Goal: Transaction & Acquisition: Purchase product/service

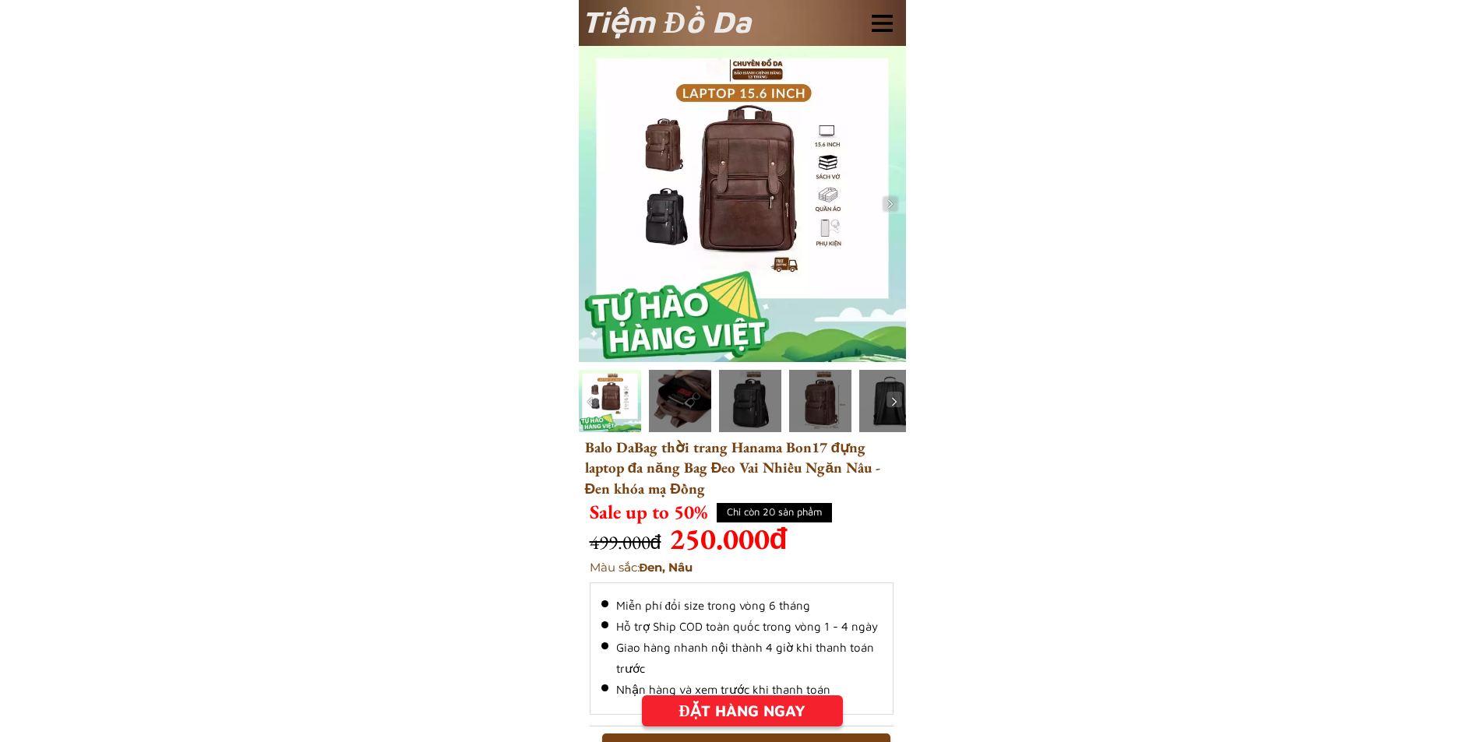
click at [672, 30] on h1 "Tiệm Đồ Da" at bounding box center [670, 21] width 177 height 46
copy h1 "Tiệm Đồ Da"
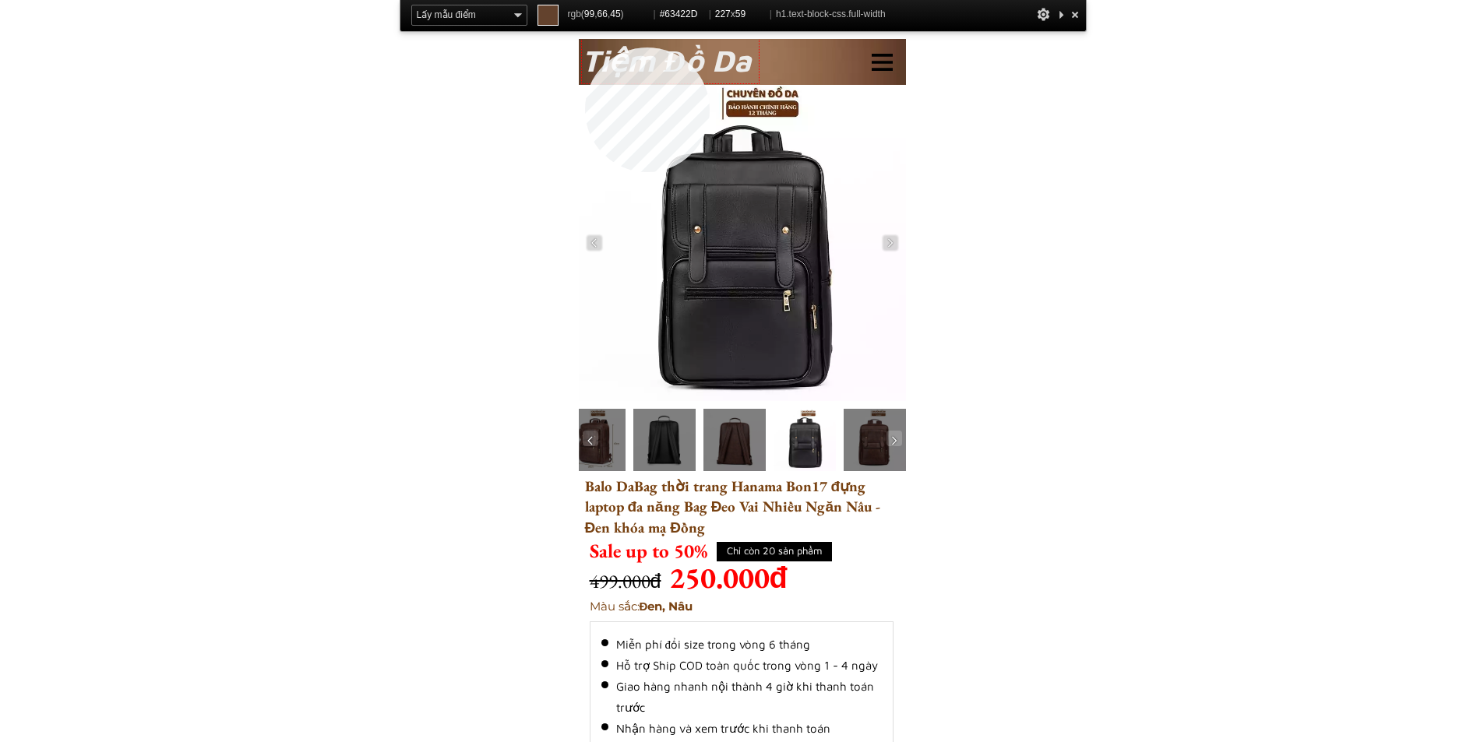
click at [585, 48] on h1 "Tiệm Đồ Da" at bounding box center [670, 60] width 177 height 46
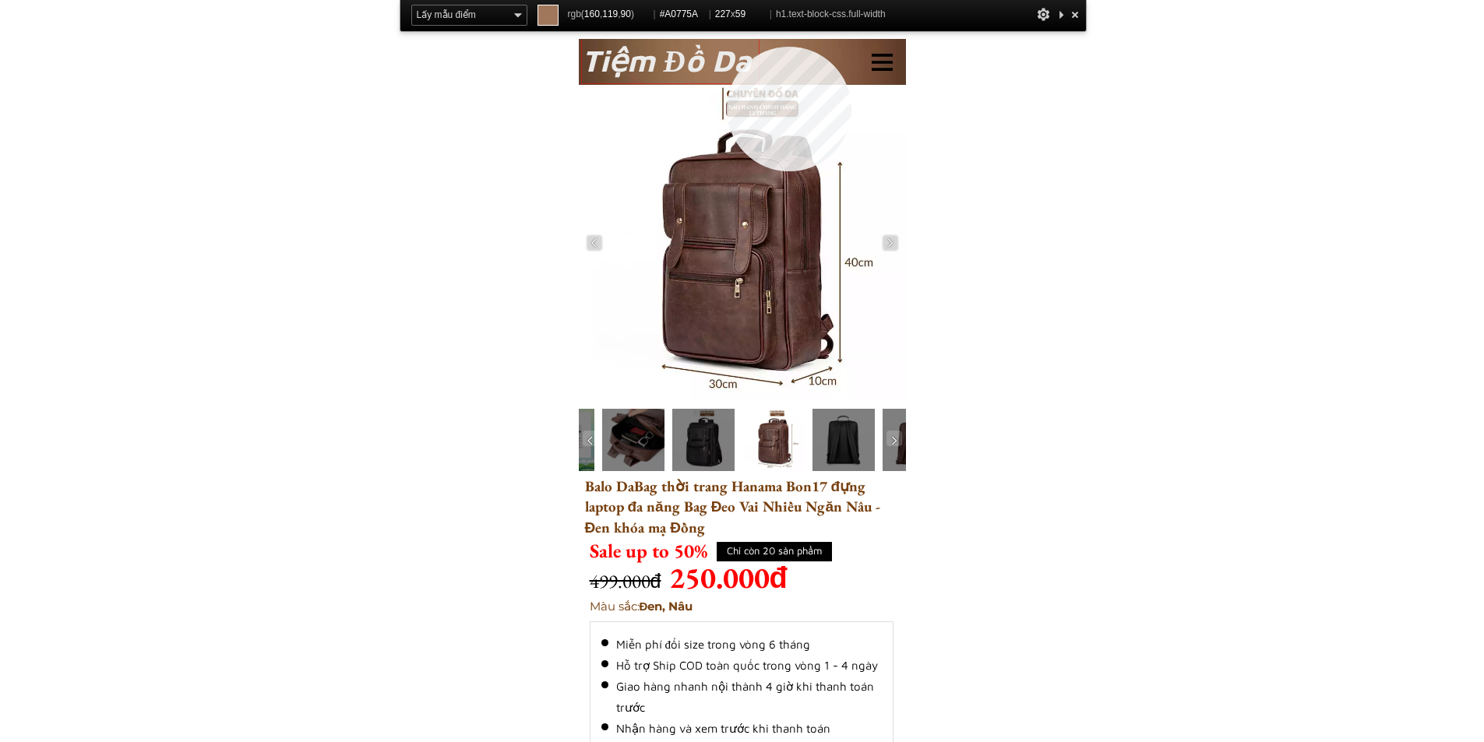
click at [727, 47] on h1 "Tiệm Đồ Da" at bounding box center [670, 60] width 177 height 46
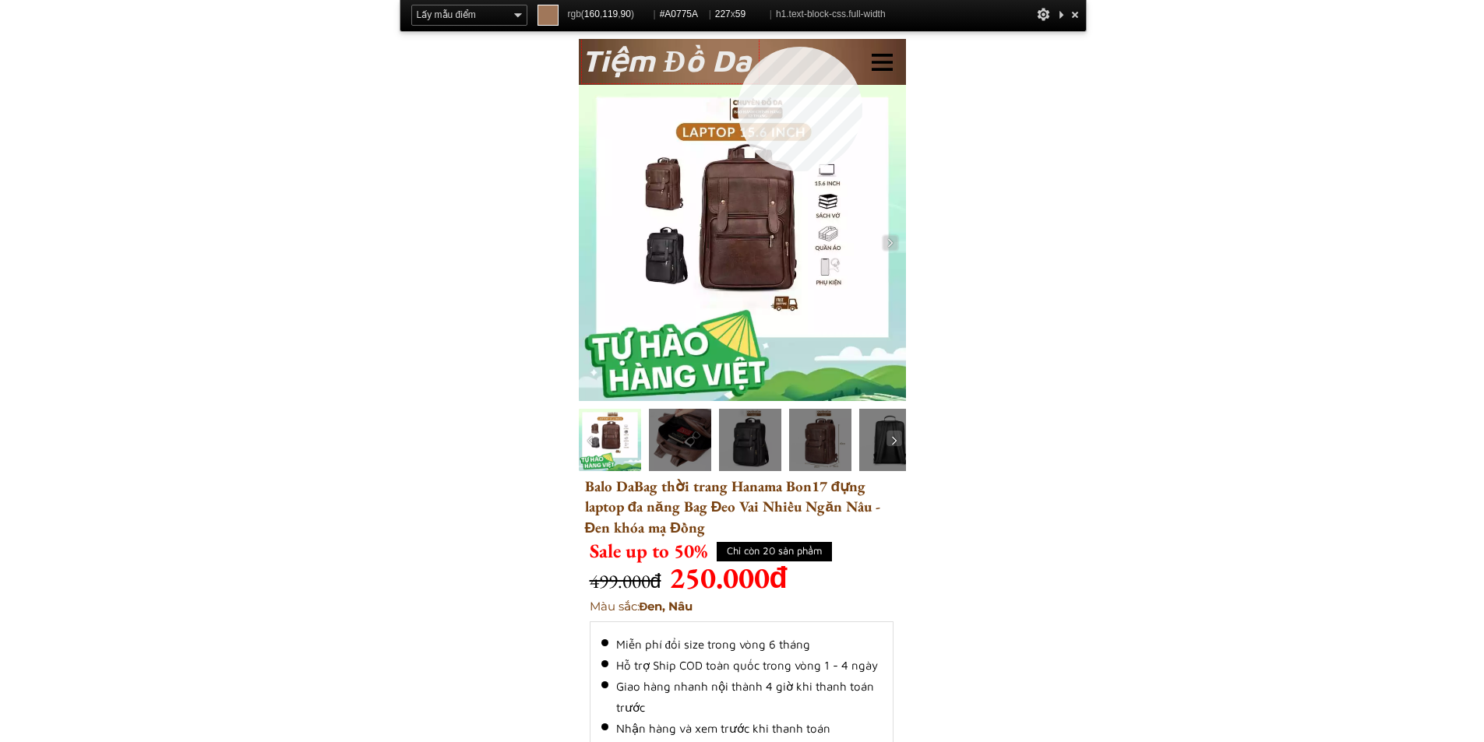
click at [738, 47] on h1 "Tiệm Đồ Da" at bounding box center [670, 60] width 177 height 46
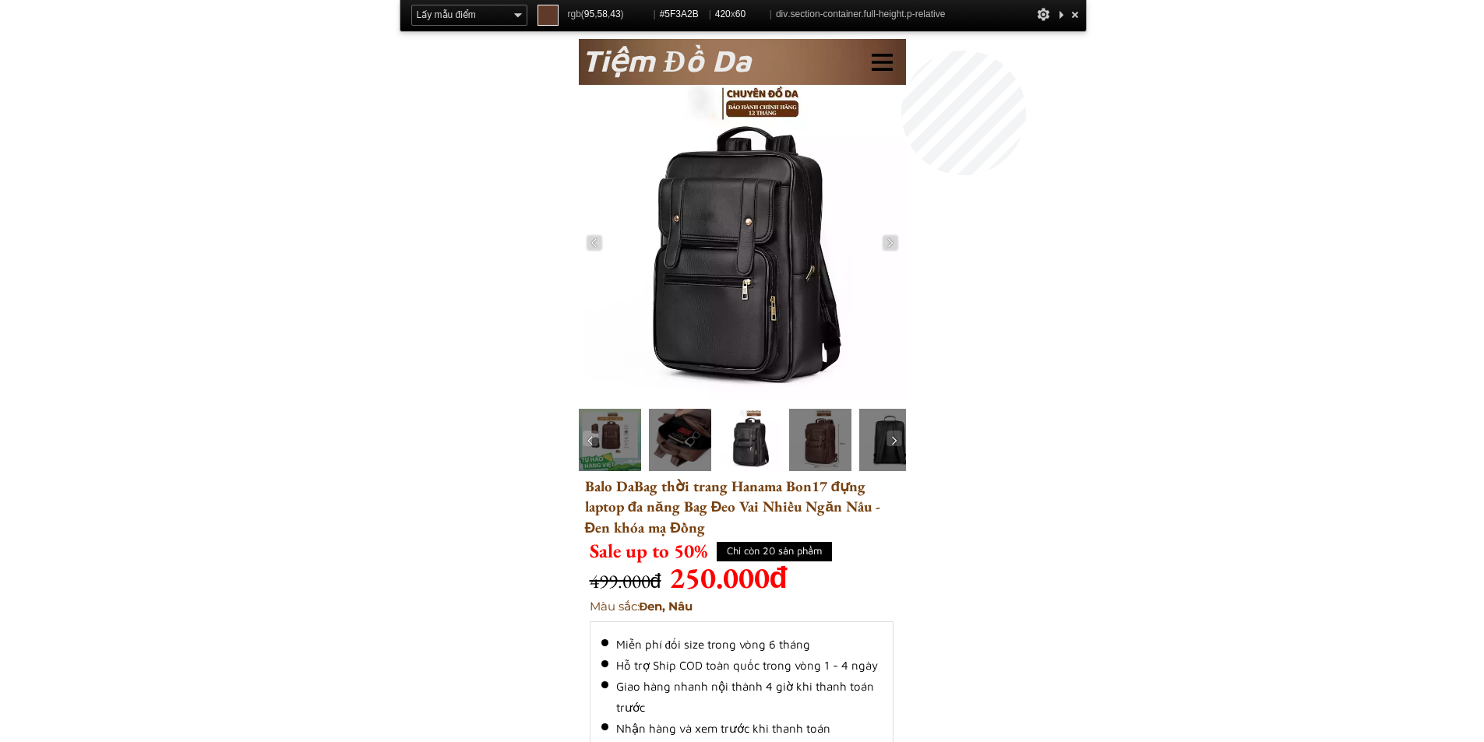
click at [901, 51] on div "Tiệm Đồ Da" at bounding box center [742, 62] width 327 height 47
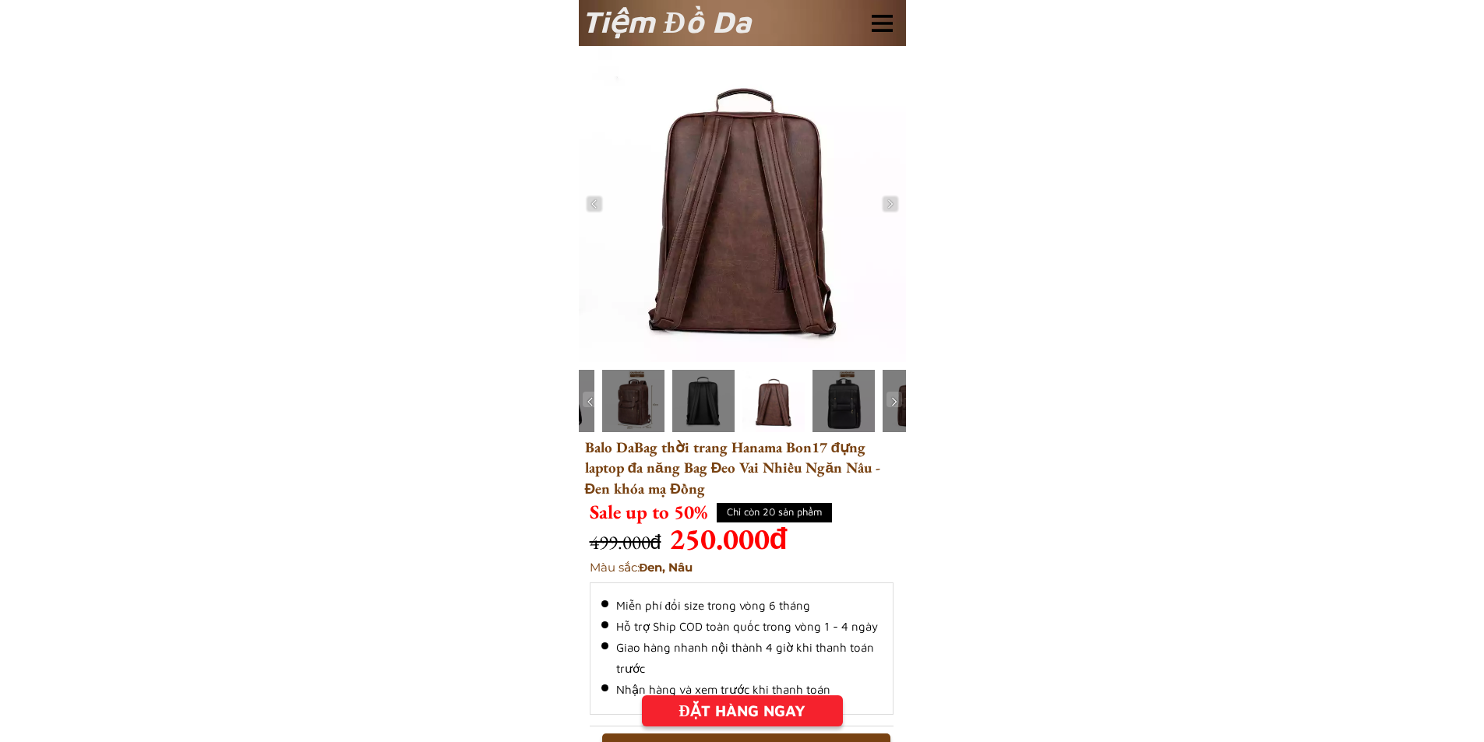
drag, startPoint x: 1162, startPoint y: 583, endPoint x: 1133, endPoint y: 579, distance: 29.1
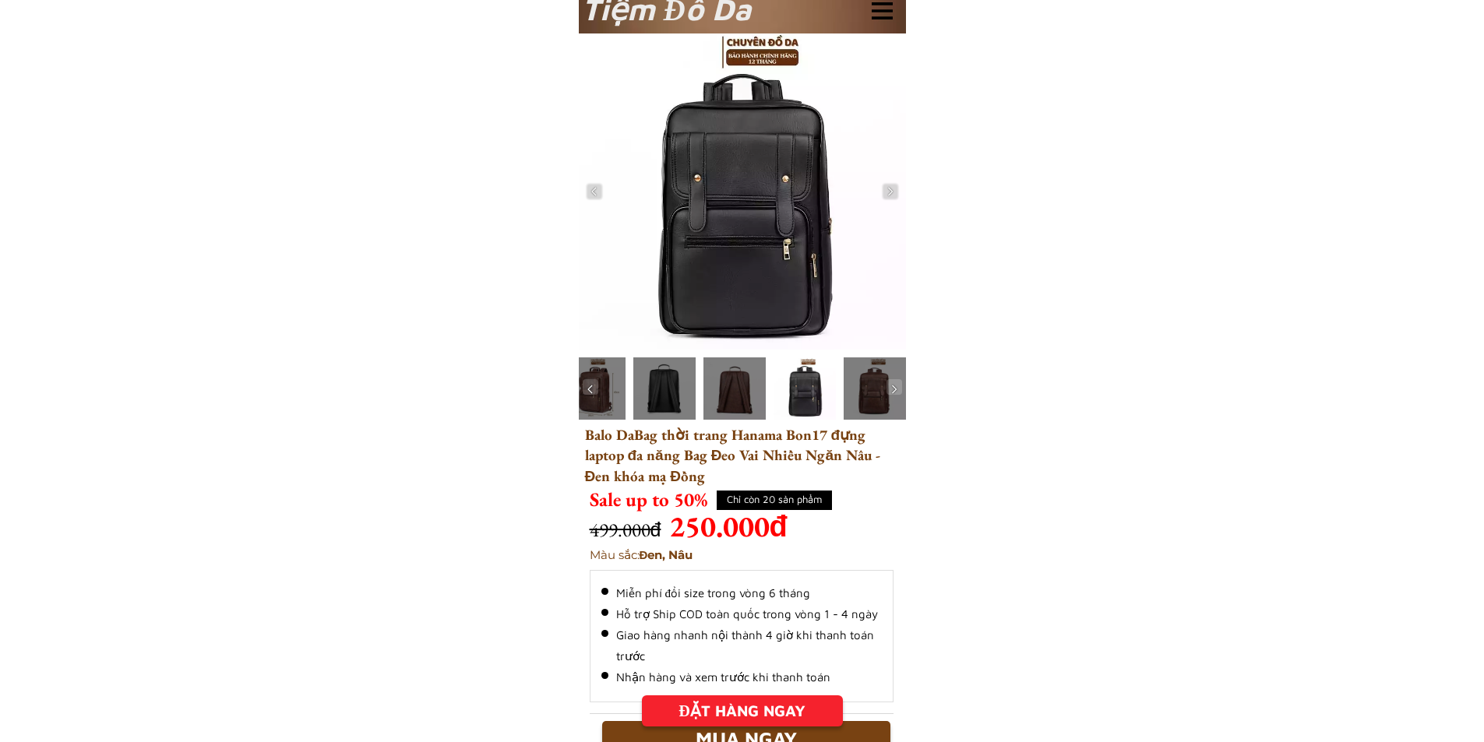
scroll to position [312, 0]
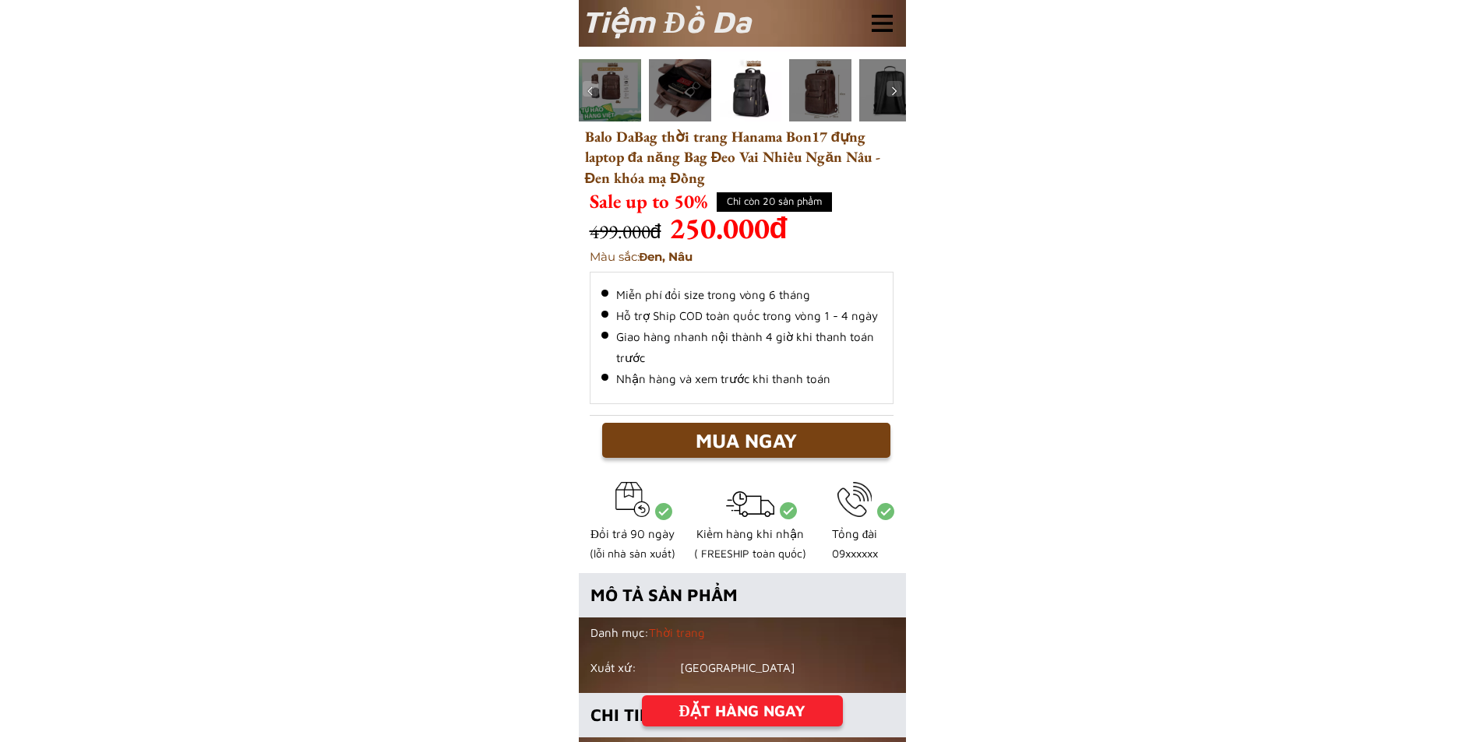
click at [647, 157] on h3 "Balo DaBag thời trang Hanama Bon17 đựng laptop đa năng Bag Đeo Vai Nhiều Ngăn N…" at bounding box center [745, 168] width 320 height 83
click at [647, 156] on h3 "Balo DaBag thời trang Hanama Bon17 đựng laptop đa năng Bag Đeo Vai Nhiều Ngăn N…" at bounding box center [745, 168] width 320 height 83
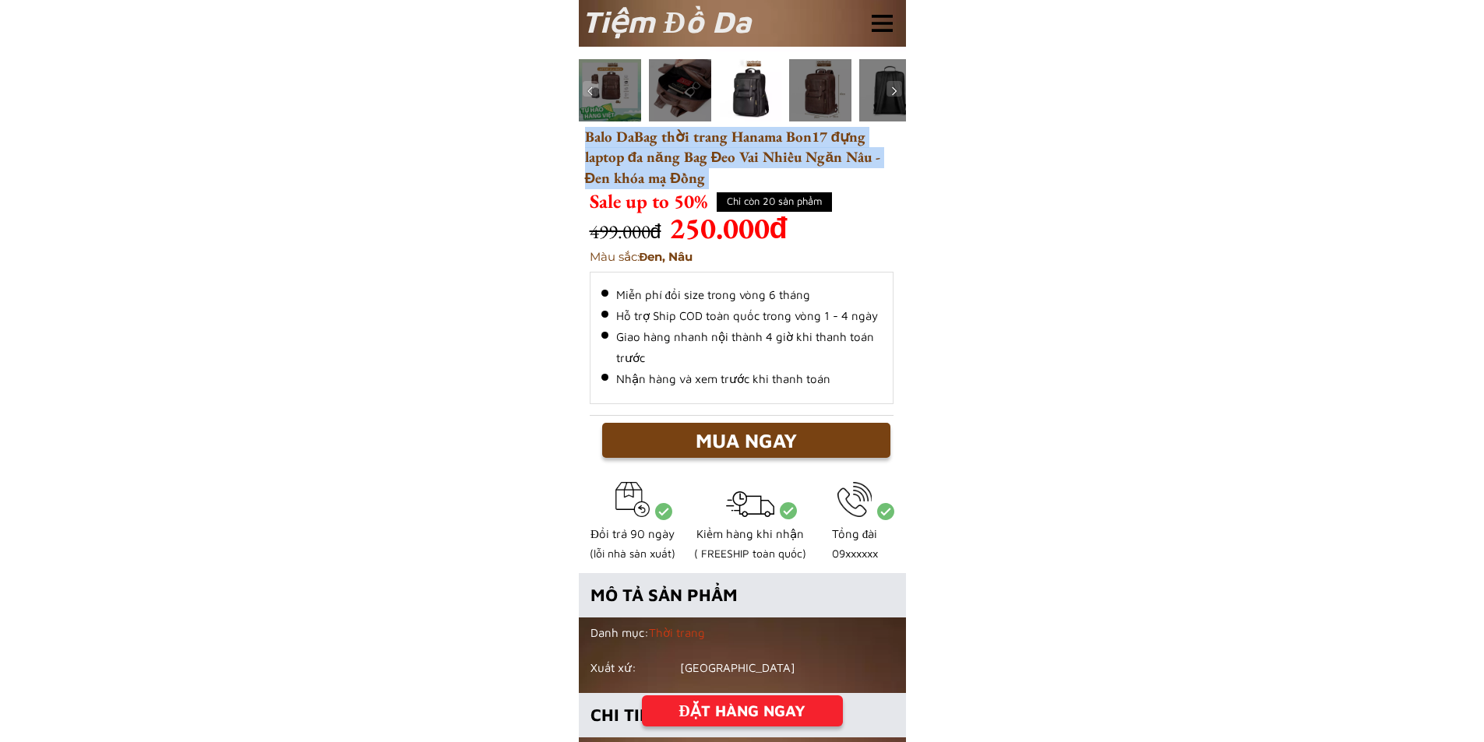
click at [647, 156] on h3 "Balo DaBag thời trang Hanama Bon17 đựng laptop đa năng Bag Đeo Vai Nhiều Ngăn N…" at bounding box center [745, 168] width 320 height 83
copy h3 "Balo DaBag thời trang Hanama Bon17 đựng laptop đa năng Bag Đeo Vai Nhiều Ngăn N…"
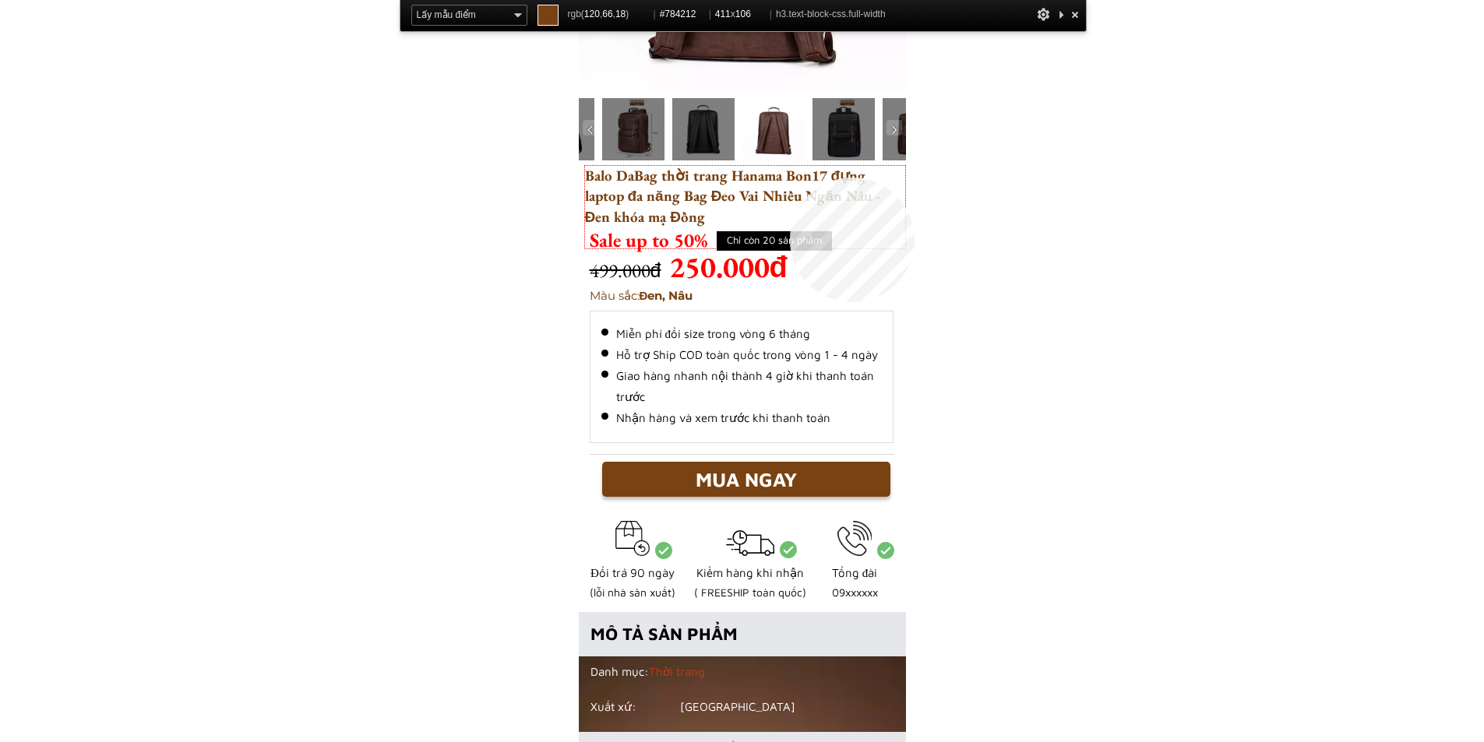
click at [790, 178] on h3 "Balo DaBag thời trang Hanama Bon17 đựng laptop đa năng Bag Đeo Vai Nhiều Ngăn N…" at bounding box center [745, 207] width 320 height 83
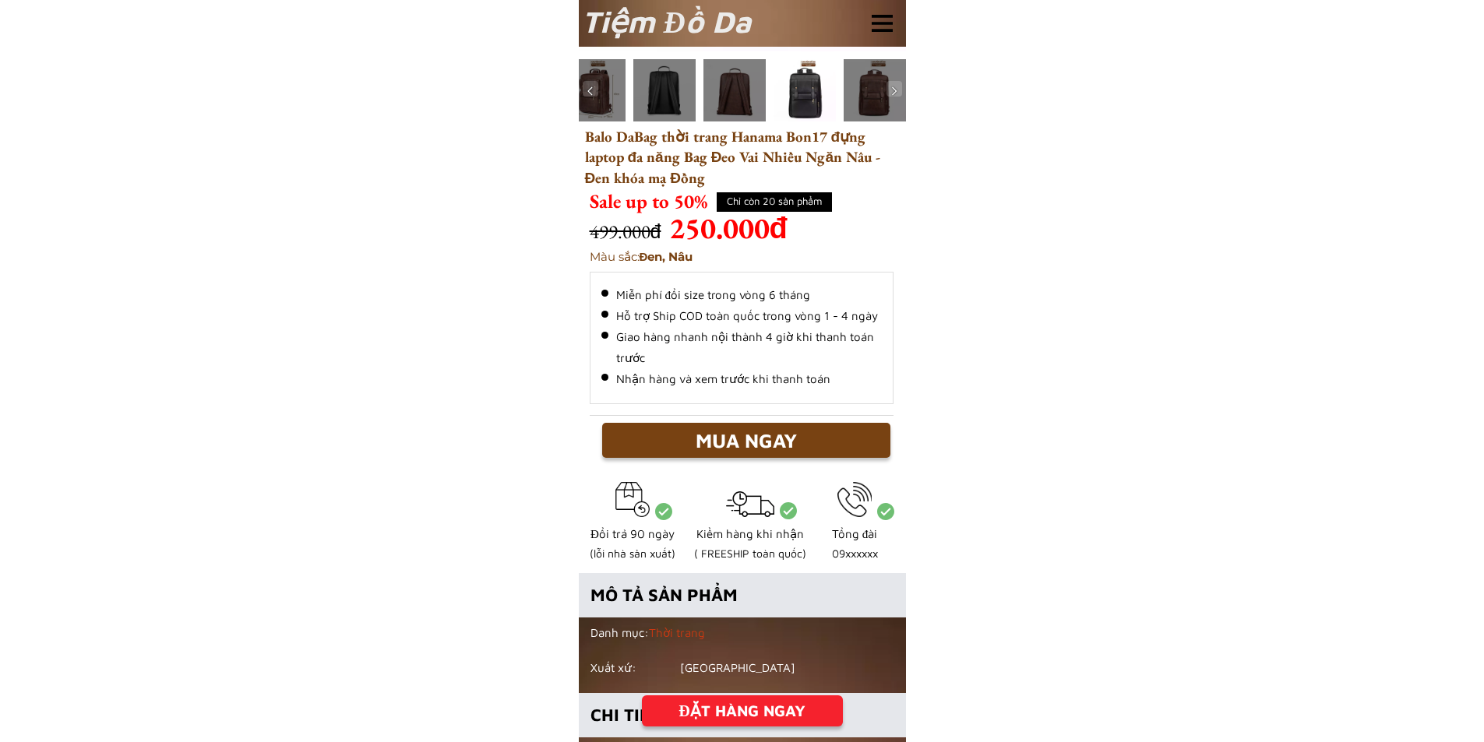
click at [608, 203] on h3 "Balo DaBag thời trang Hanama Bon17 đựng laptop đa năng Bag Đeo Vai Nhiều Ngăn N…" at bounding box center [745, 168] width 320 height 83
click at [633, 203] on h3 "Balo DaBag thời trang Hanama Bon17 đựng laptop đa năng Bag Đeo Vai Nhiều Ngăn N…" at bounding box center [745, 168] width 320 height 83
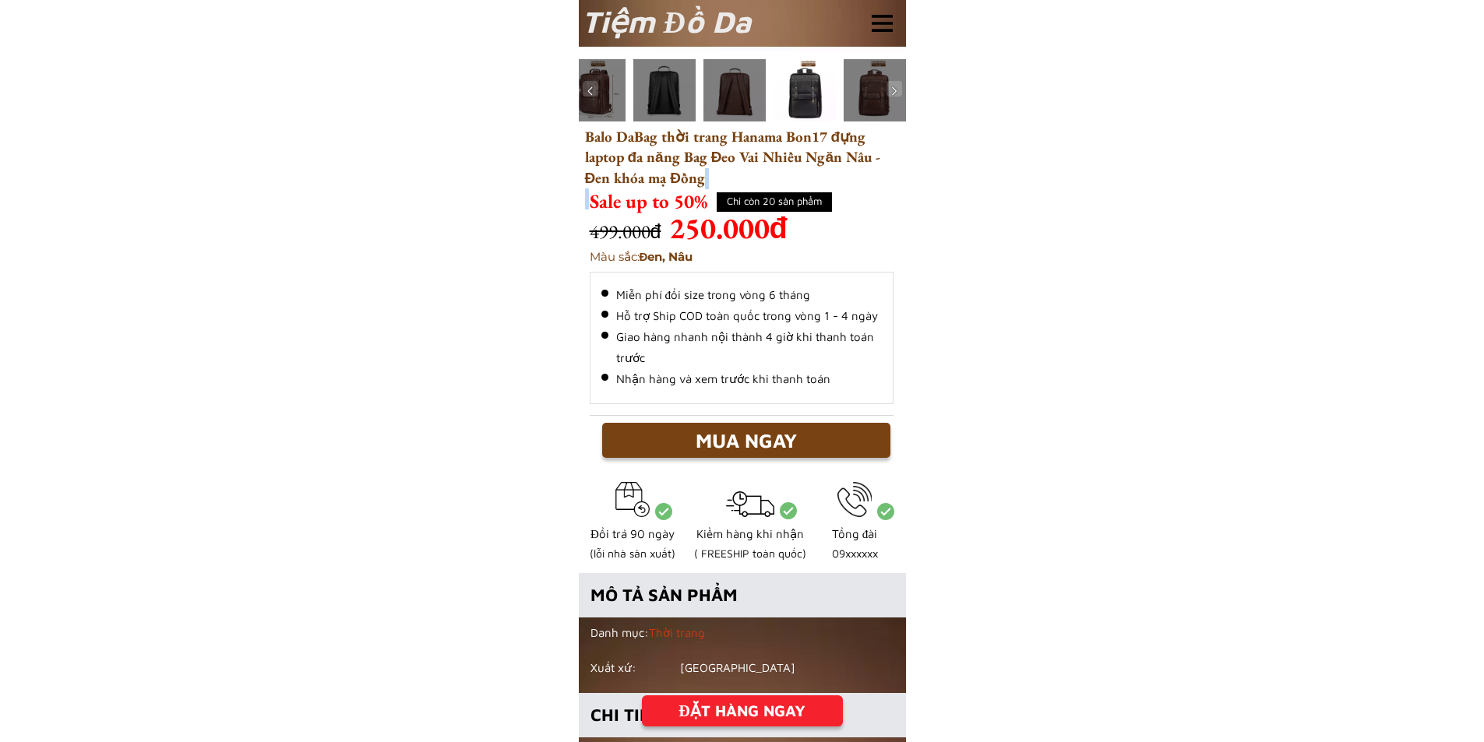
click at [633, 203] on h3 "Balo DaBag thời trang Hanama Bon17 đựng laptop đa năng Bag Đeo Vai Nhiều Ngăn N…" at bounding box center [745, 168] width 320 height 83
click at [695, 204] on h3 "Balo DaBag thời trang Hanama Bon17 đựng laptop đa năng Bag Đeo Vai Nhiều Ngăn N…" at bounding box center [745, 168] width 320 height 83
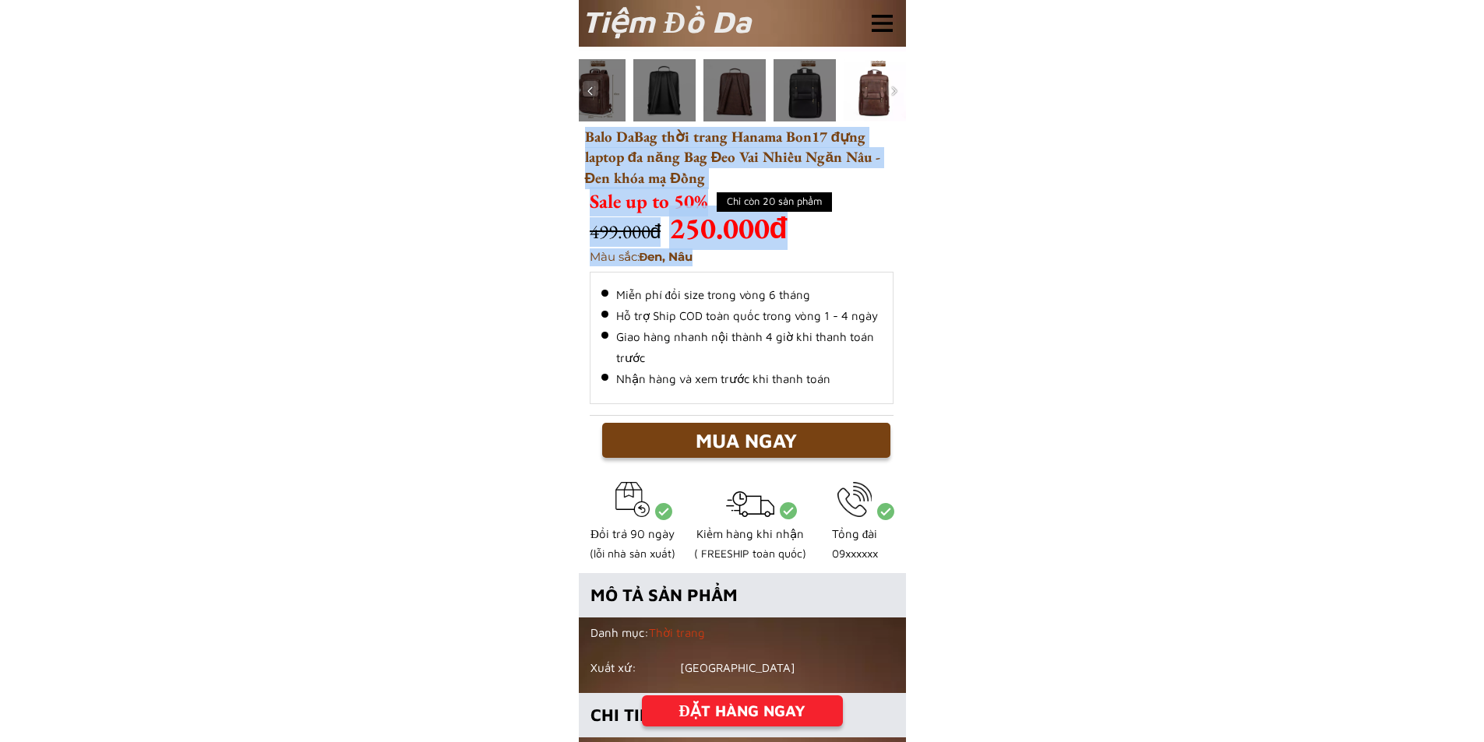
drag, startPoint x: 707, startPoint y: 202, endPoint x: 580, endPoint y: 213, distance: 126.7
click at [580, 213] on div "Sale up to 50% Màu sắc: Đen, Nâu MUA NGAY 499.000đ 250.000đ Balo DaBag thời tra…" at bounding box center [742, 100] width 327 height 731
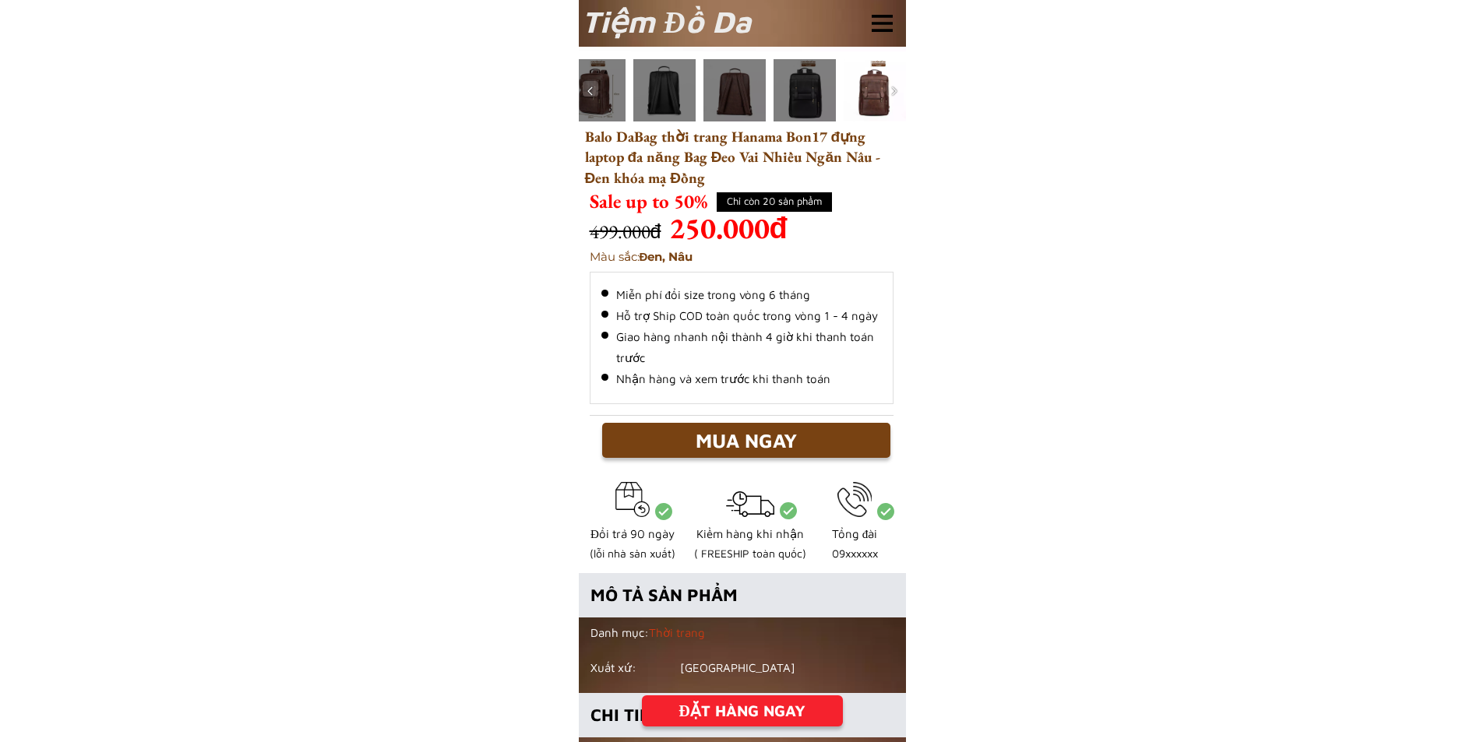
click at [584, 210] on div "Sale up to 50% Màu sắc: Đen, Nâu MUA NGAY 499.000đ 250.000đ Balo DaBag thời tra…" at bounding box center [742, 100] width 327 height 731
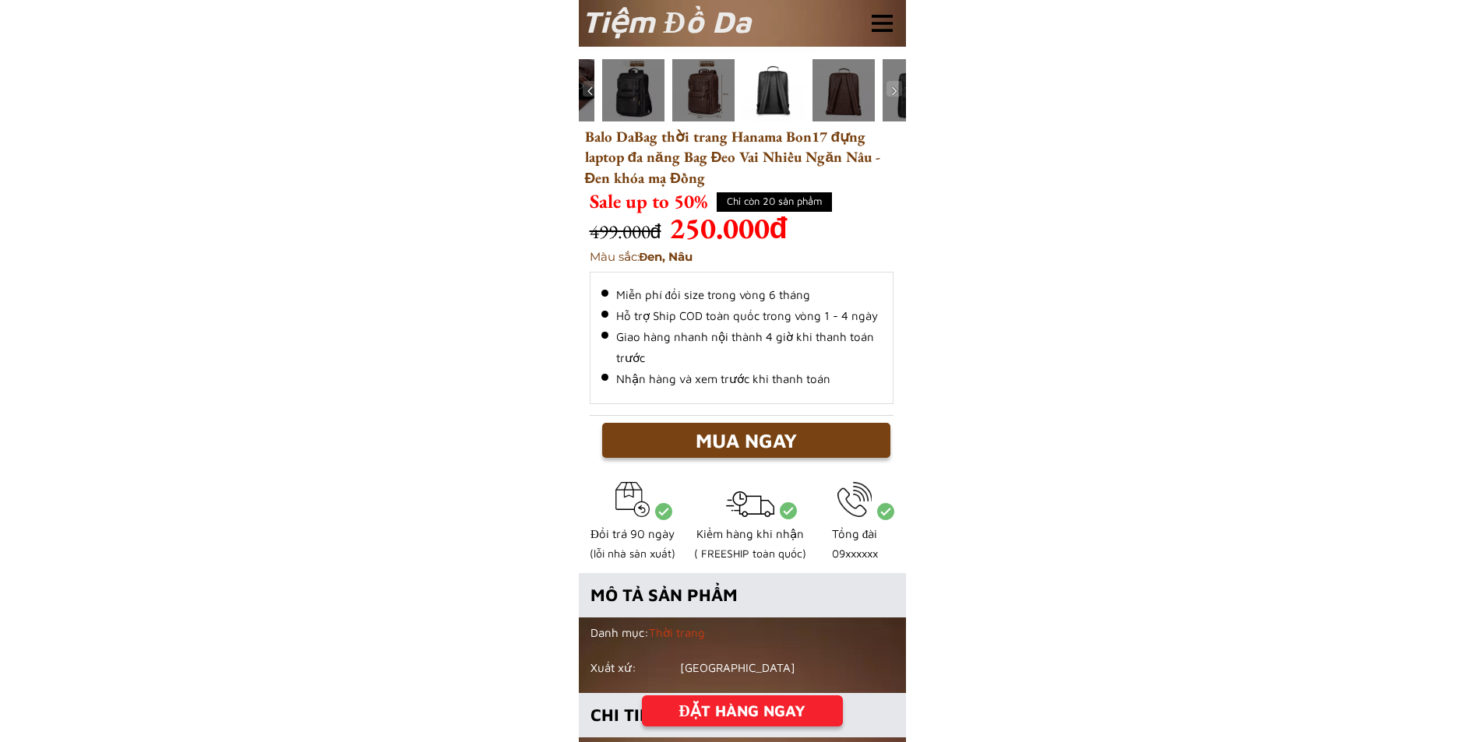
click at [614, 231] on h3 "499.000đ" at bounding box center [672, 232] width 164 height 30
copy h3 "499.000đ"
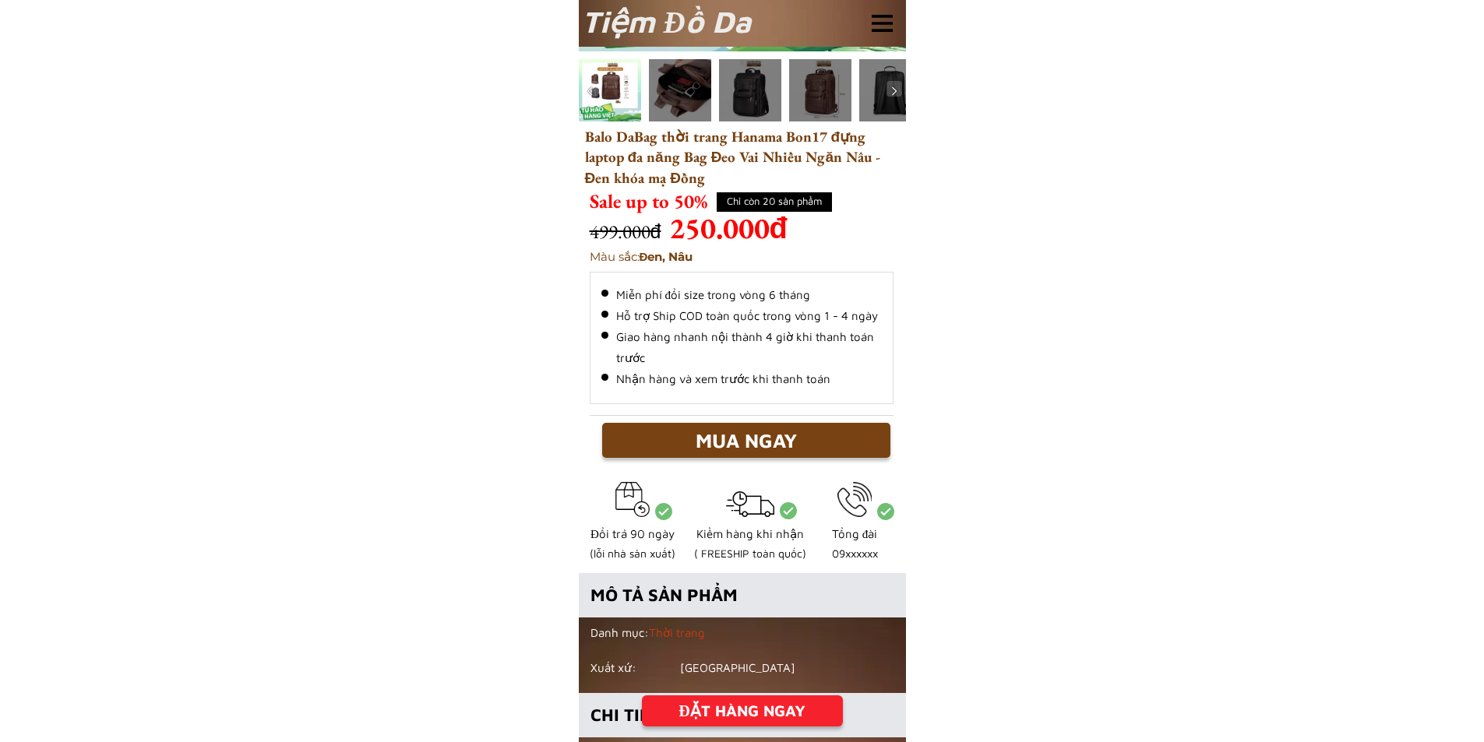
click at [698, 227] on h3 "250.000đ" at bounding box center [742, 228] width 146 height 44
copy h3 "250.000đ"
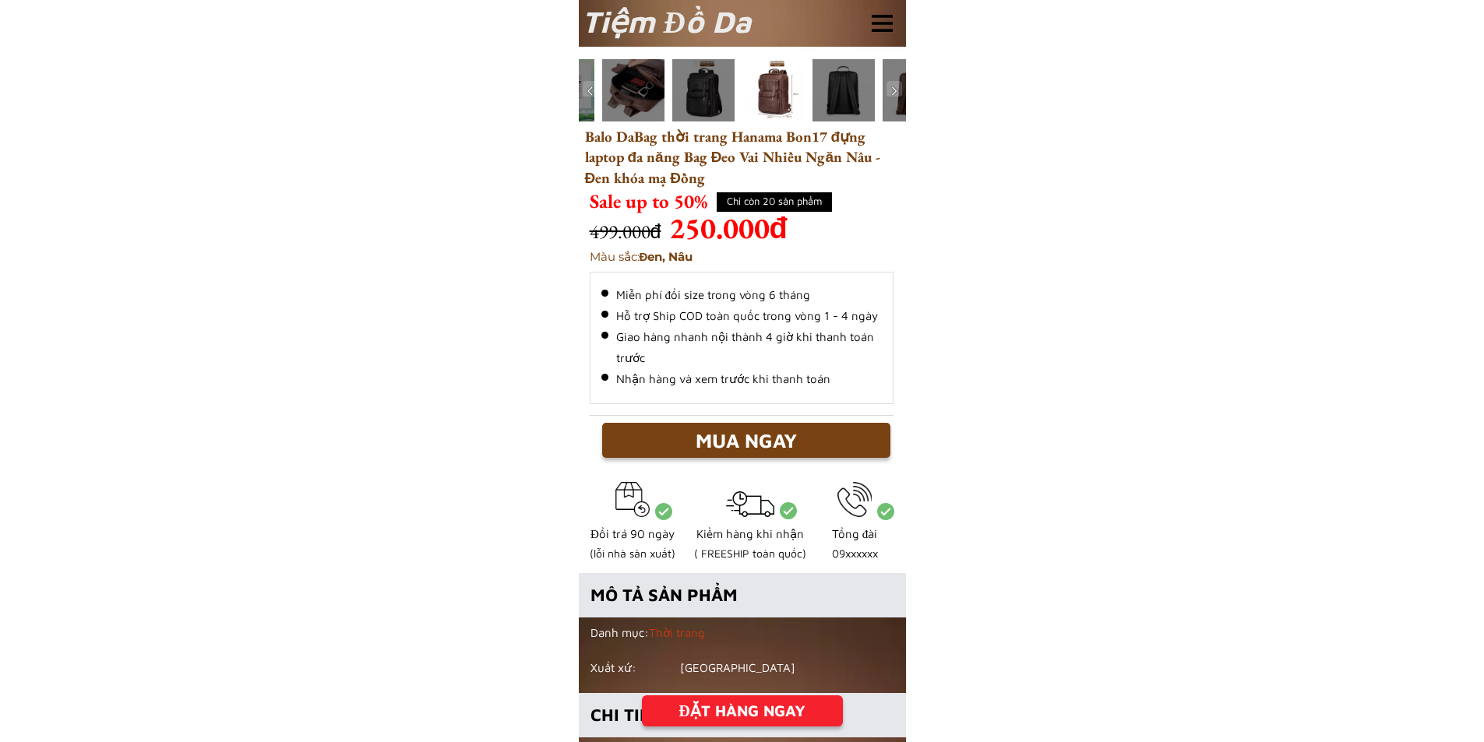
click at [624, 257] on h3 "Màu sắc: Đen, Nâu" at bounding box center [725, 257] width 271 height 18
copy h3 "Màu sắc: Đen, Nâu"
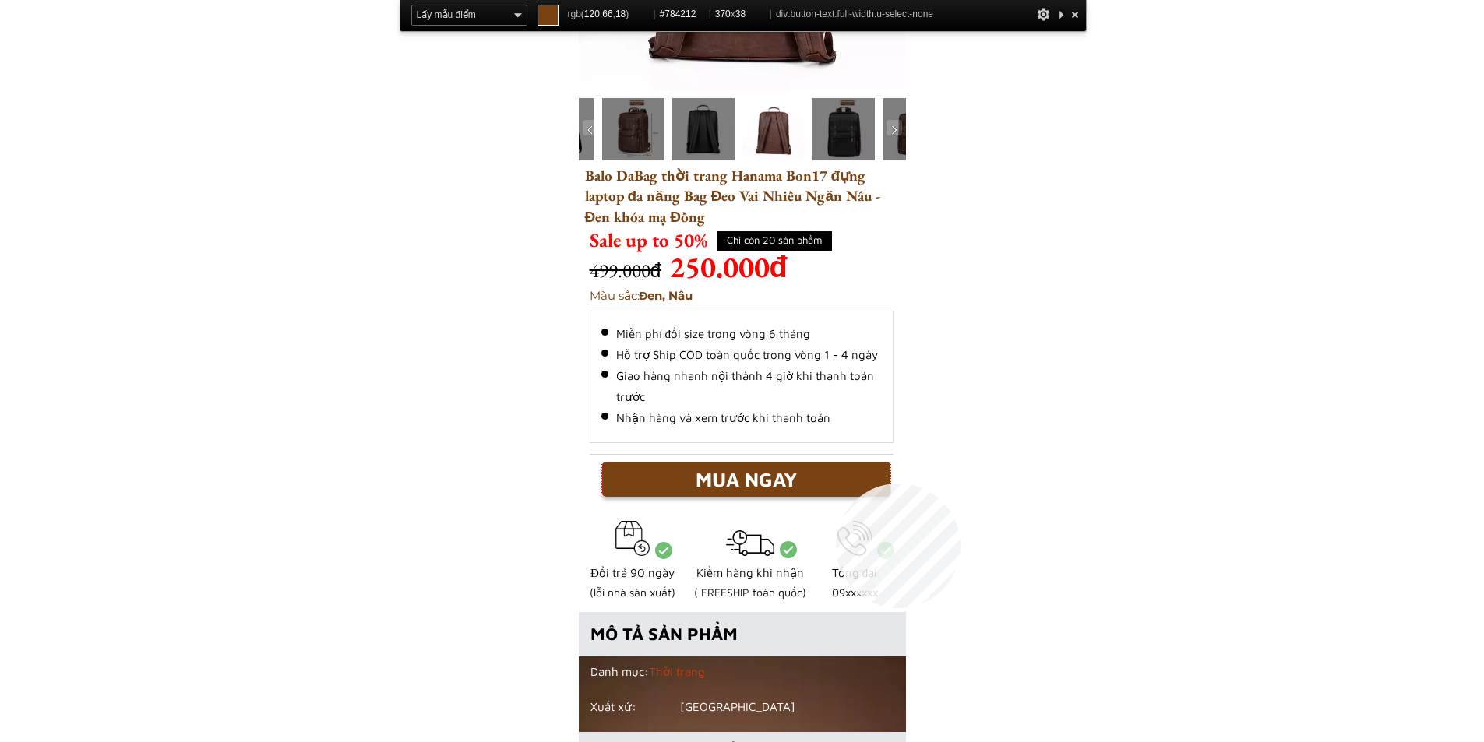
click at [836, 484] on div "MUA NGAY" at bounding box center [746, 480] width 288 height 30
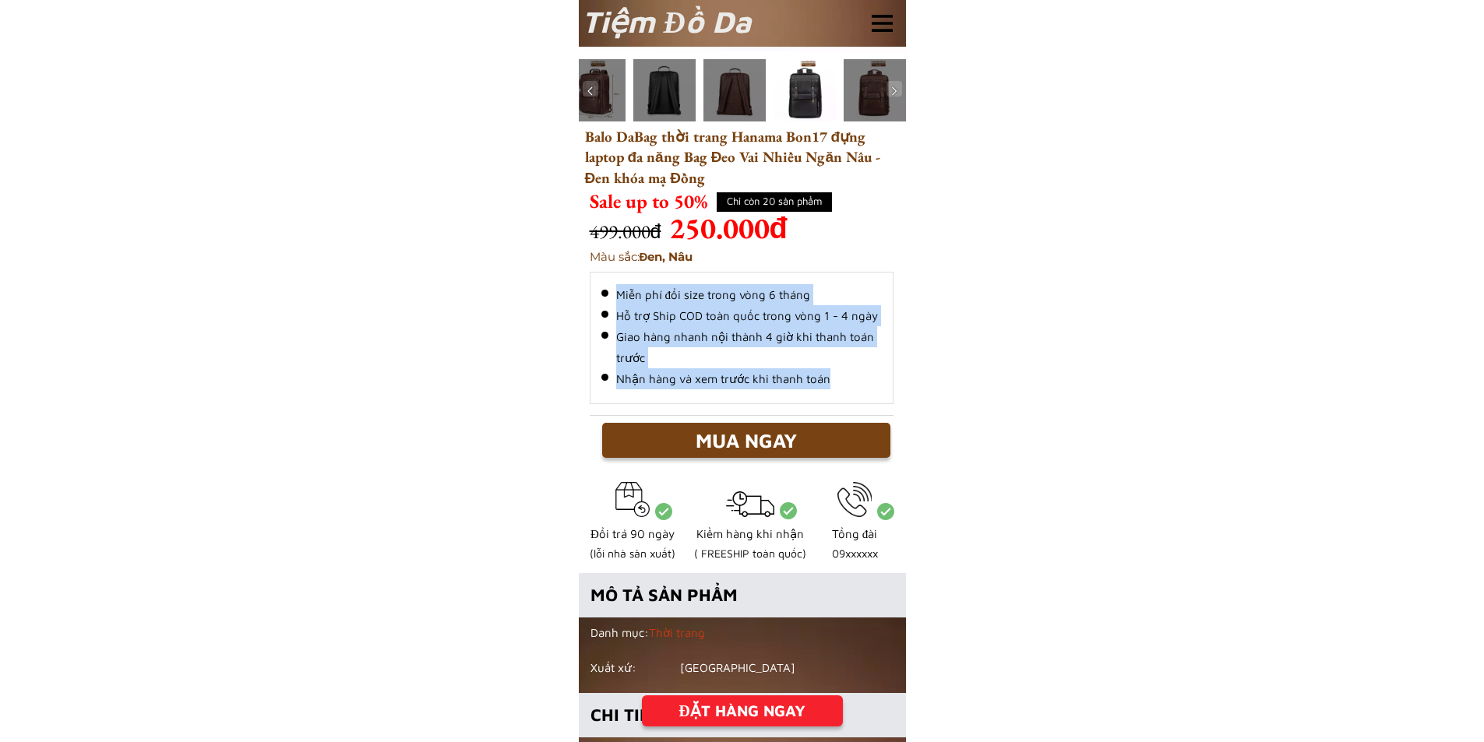
copy ul "Miễn phí đổi size trong vòng 6 tháng Hỗ trợ Ship COD toàn quốc trong vòng 1 - 4…"
drag, startPoint x: 615, startPoint y: 294, endPoint x: 834, endPoint y: 382, distance: 235.9
click at [834, 382] on ul "Miễn phí đổi size trong vòng 6 tháng Hỗ trợ Ship COD toàn quốc trong vòng 1 - 4…" at bounding box center [741, 336] width 280 height 105
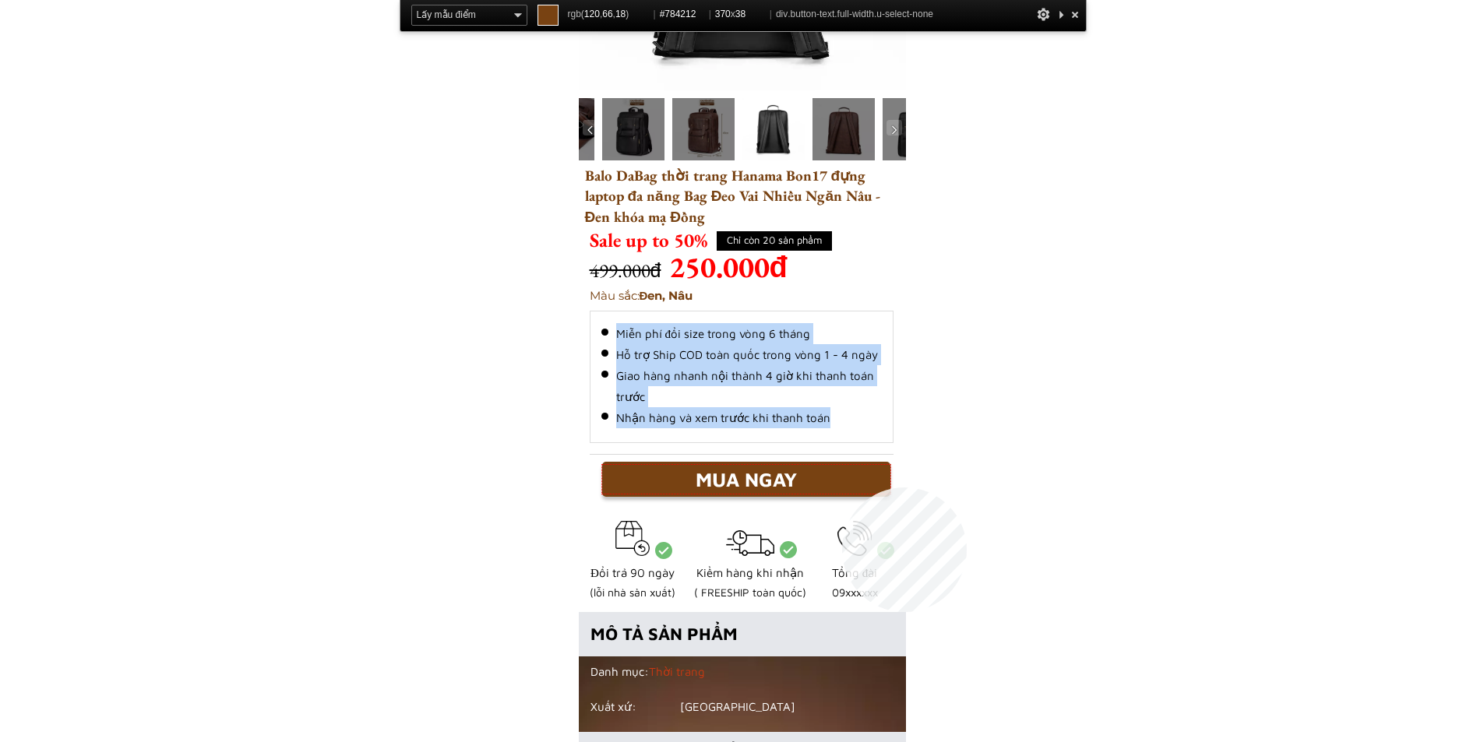
copy ul "Miễn phí đổi size trong vòng 6 tháng Hỗ trợ Ship COD toàn quốc trong vòng 1 - 4…"
click at [842, 484] on div "MUA NGAY" at bounding box center [746, 480] width 288 height 30
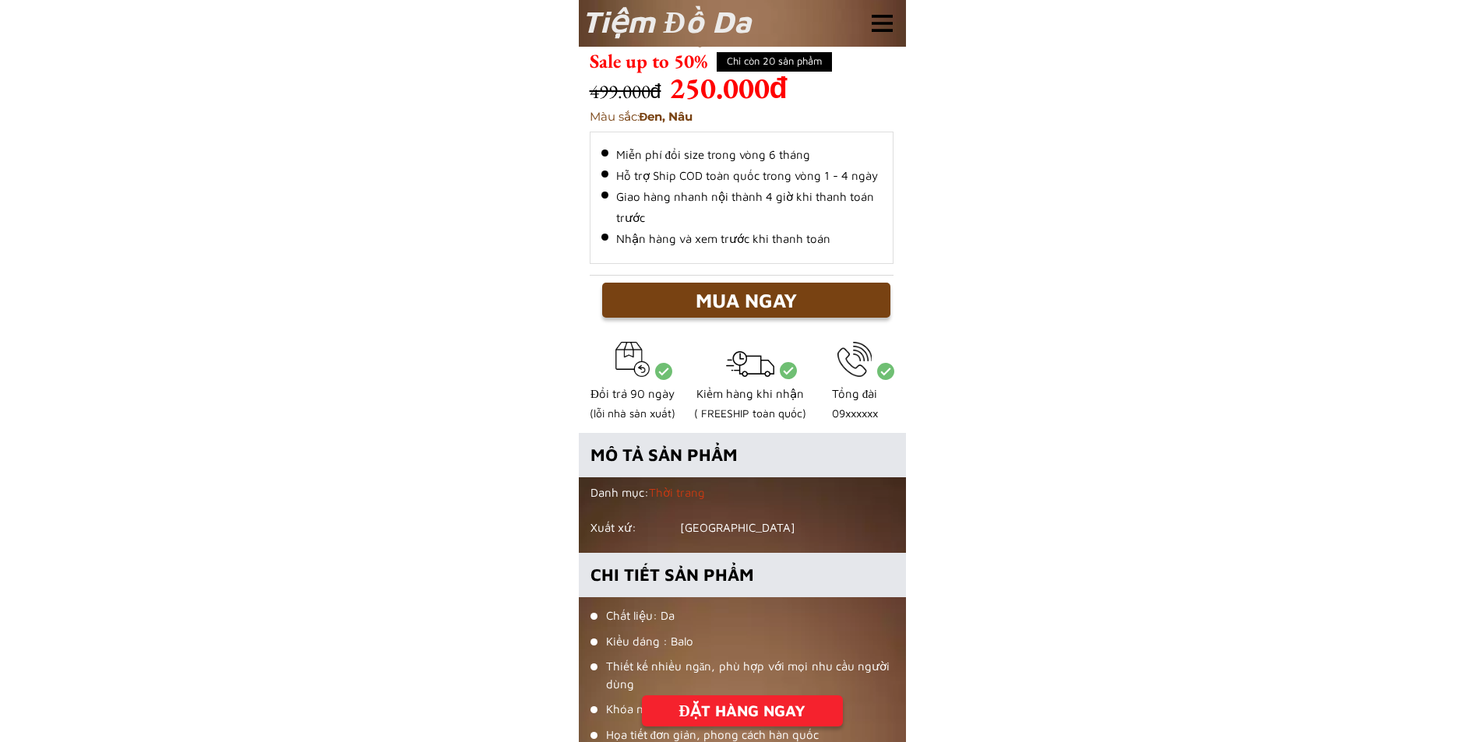
scroll to position [545, 0]
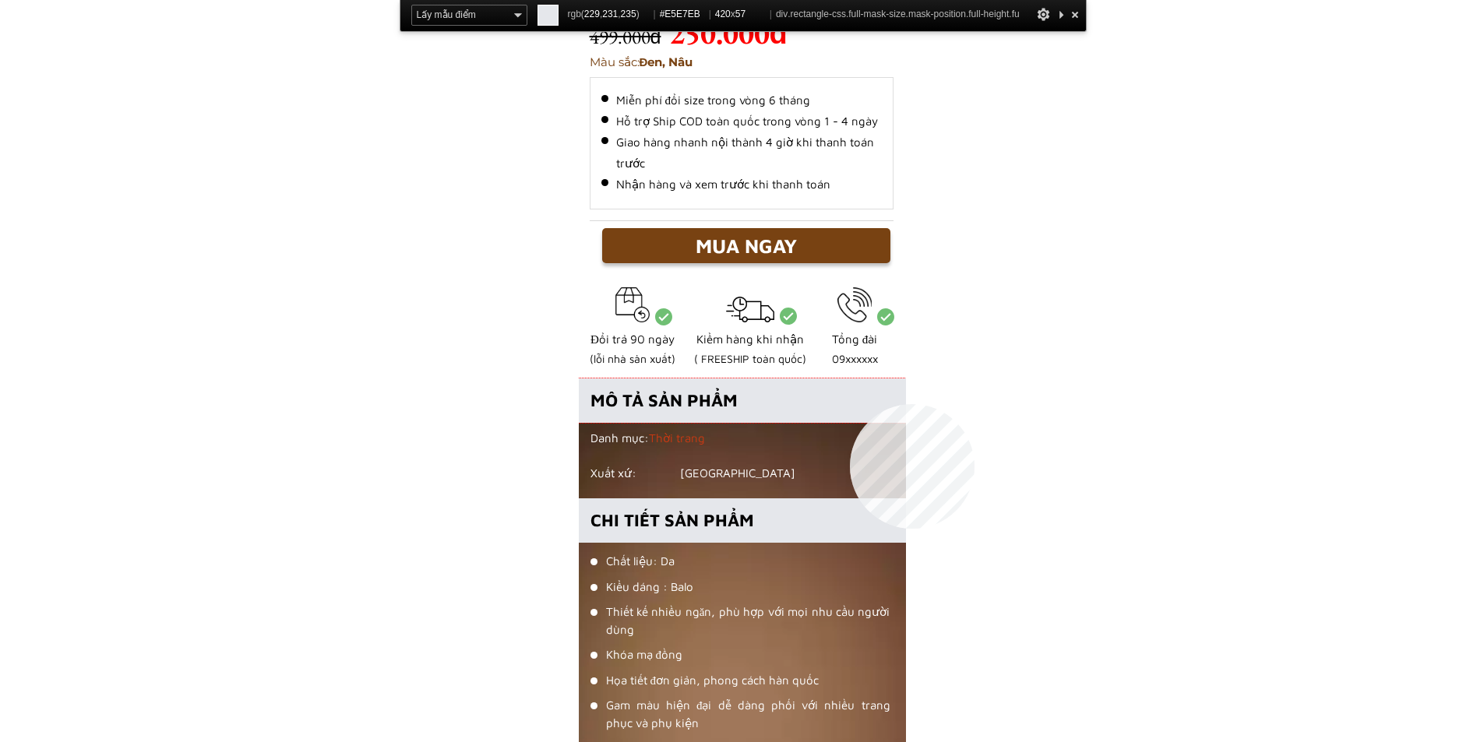
click at [850, 404] on div at bounding box center [742, 401] width 327 height 44
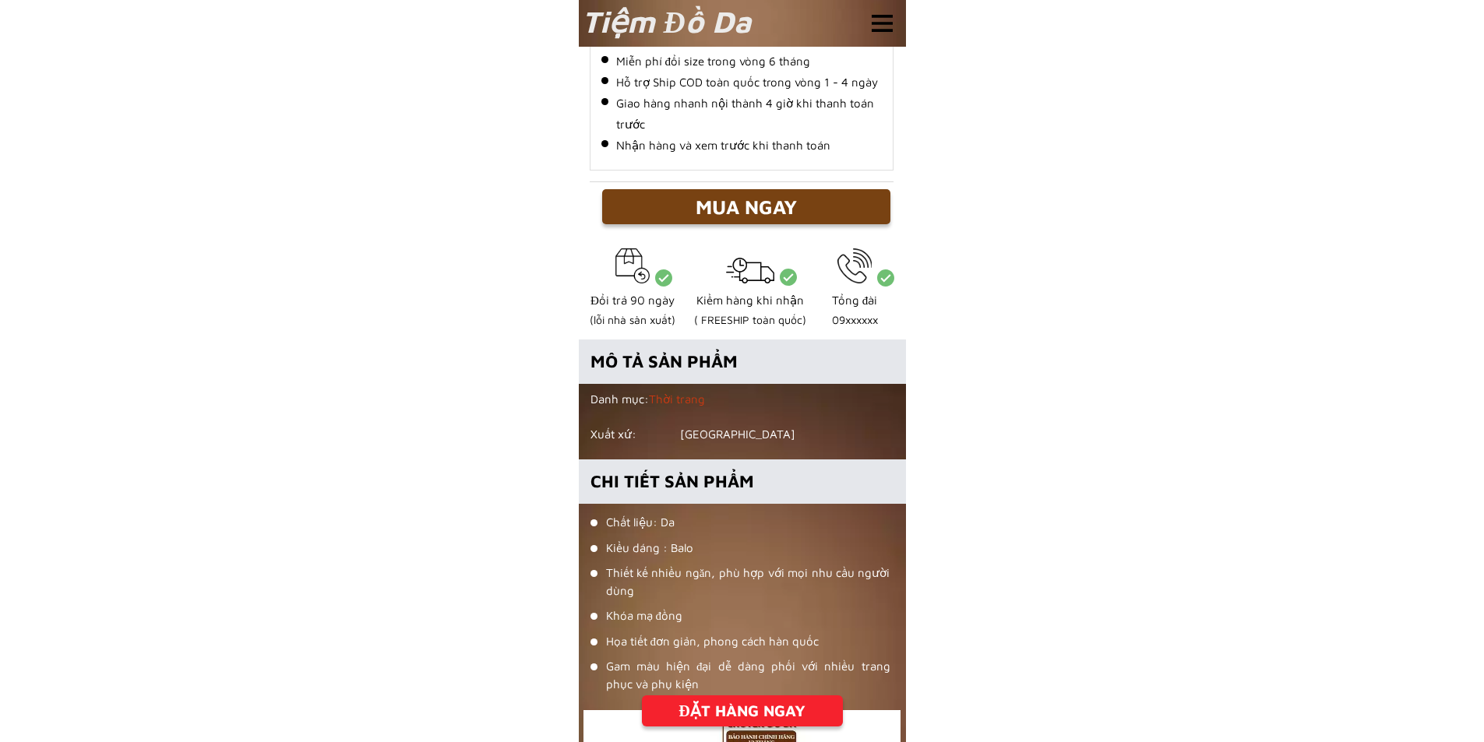
click at [633, 361] on h4 "MÔ TẢ SẢN PHẨM" at bounding box center [719, 362] width 259 height 26
copy div "MÔ TẢ SẢN PHẨM"
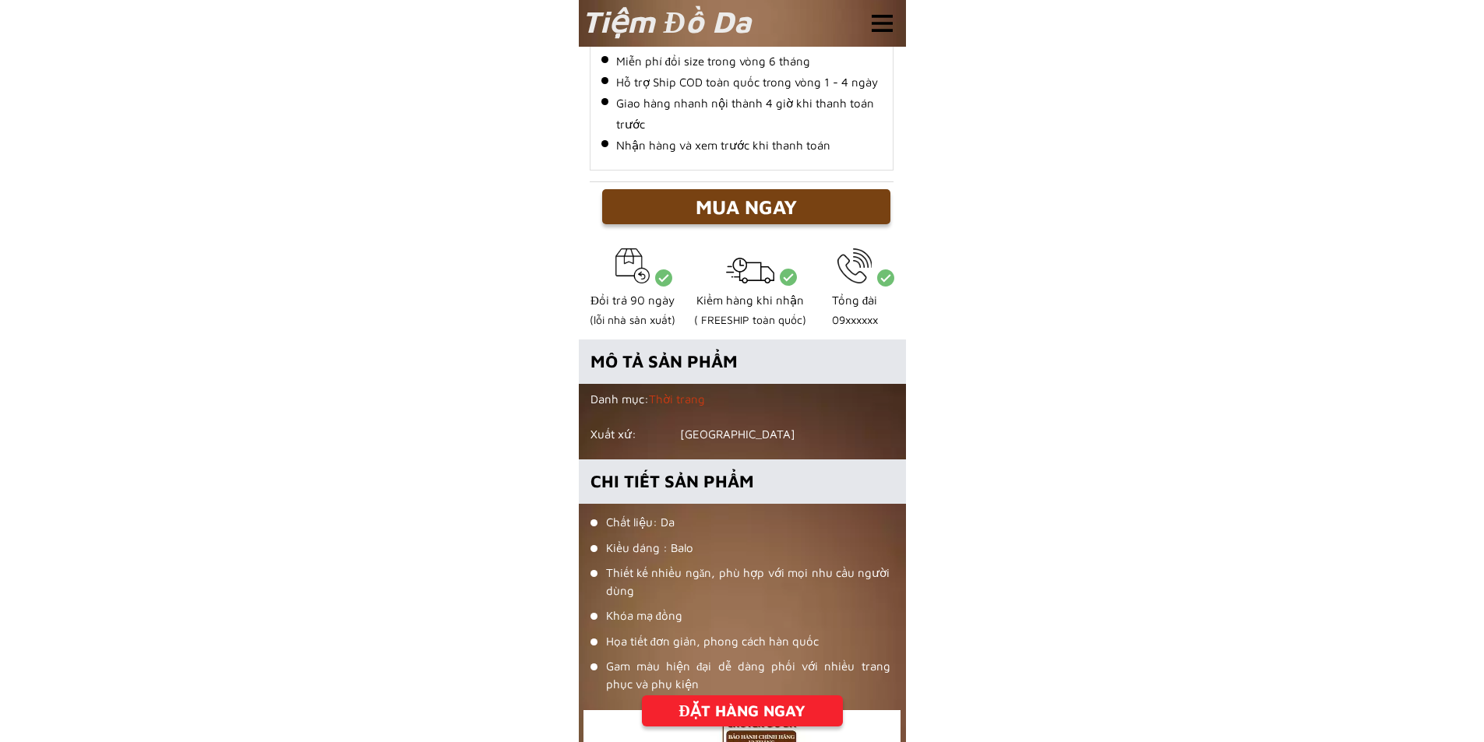
click at [616, 400] on h6 "Danh mục: Thời trang Xuất xứ: Việt Nam" at bounding box center [735, 417] width 291 height 53
copy h6 "Danh mục: Thời trang"
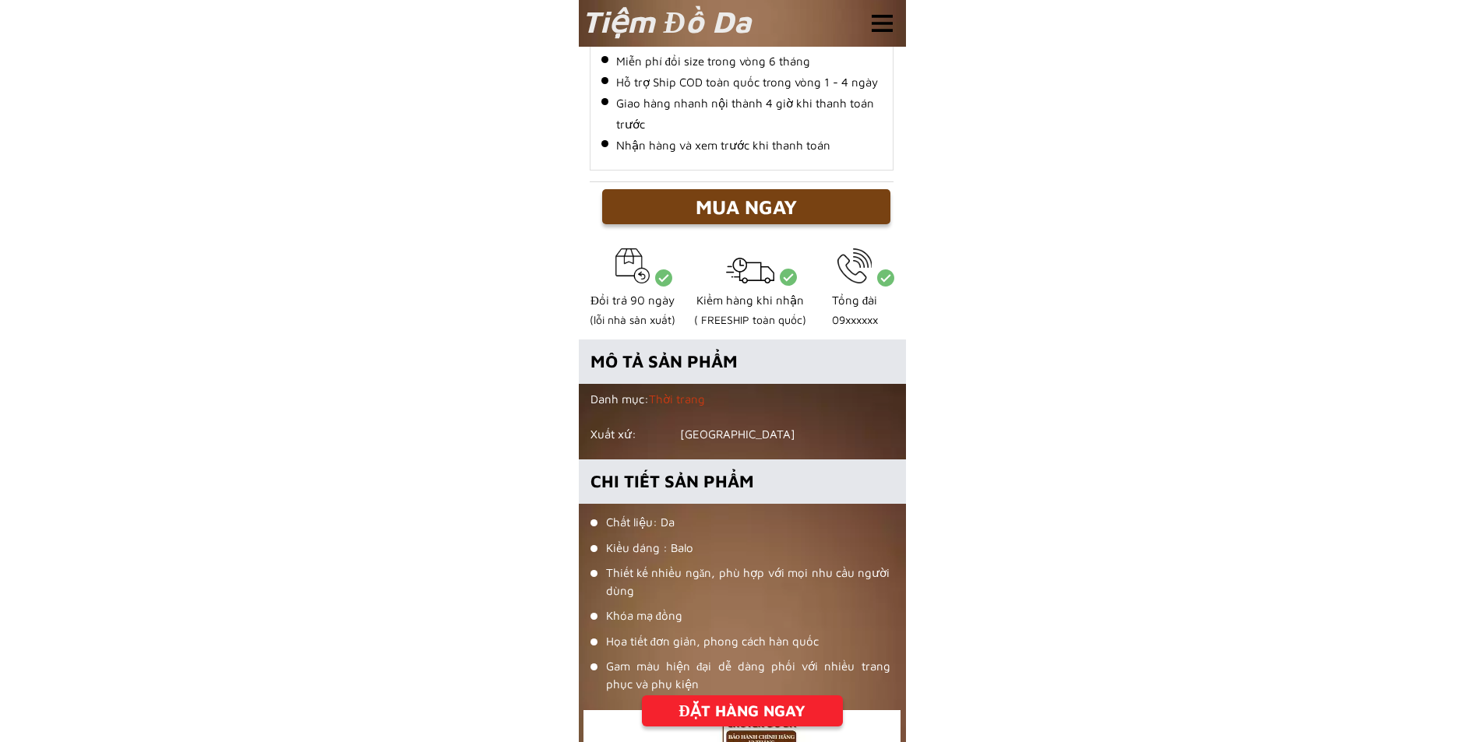
click at [617, 438] on h6 "Danh mục: Thời trang Xuất xứ: Việt Nam" at bounding box center [735, 417] width 291 height 53
copy h6 "Xuất xứ: [GEOGRAPHIC_DATA]"
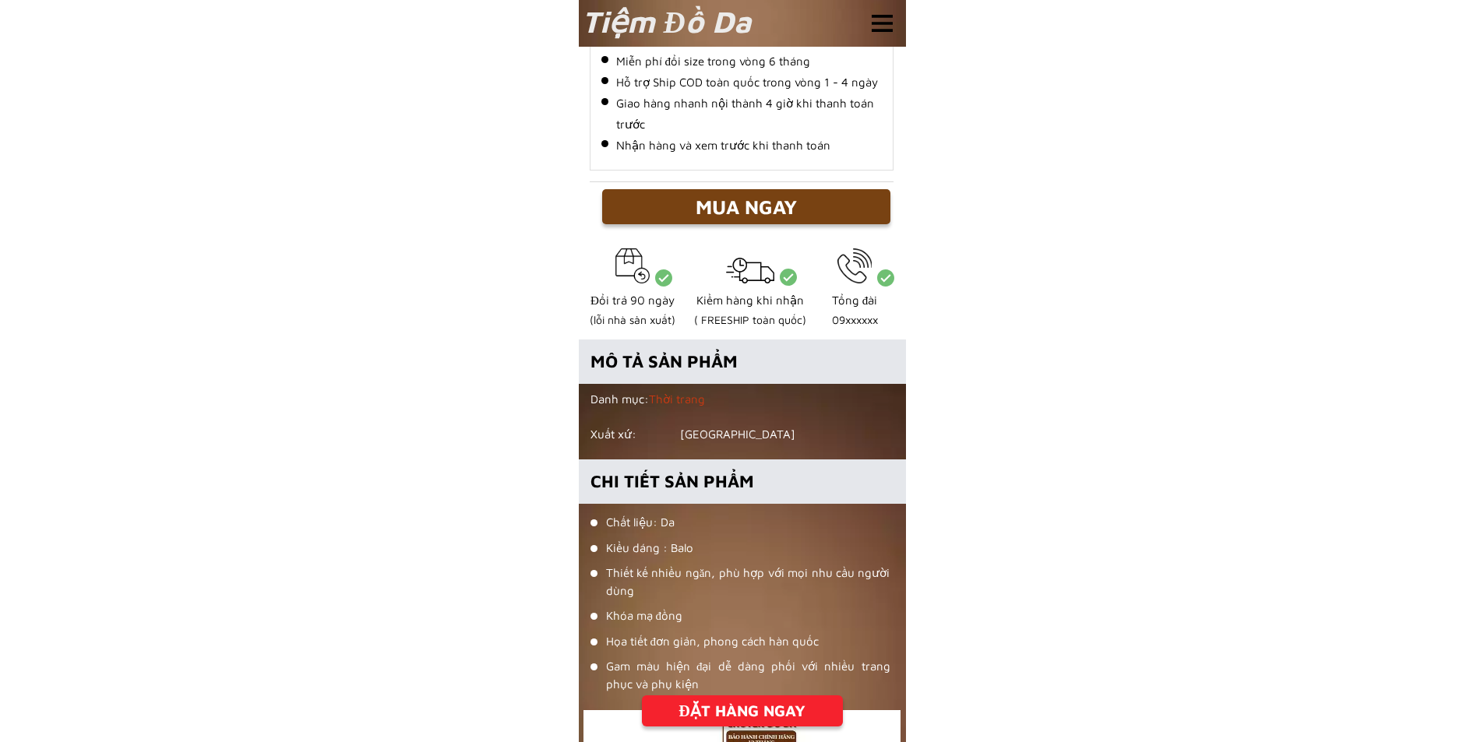
click at [635, 476] on h4 "CHI TIẾT SẢN PHẨM" at bounding box center [719, 482] width 259 height 26
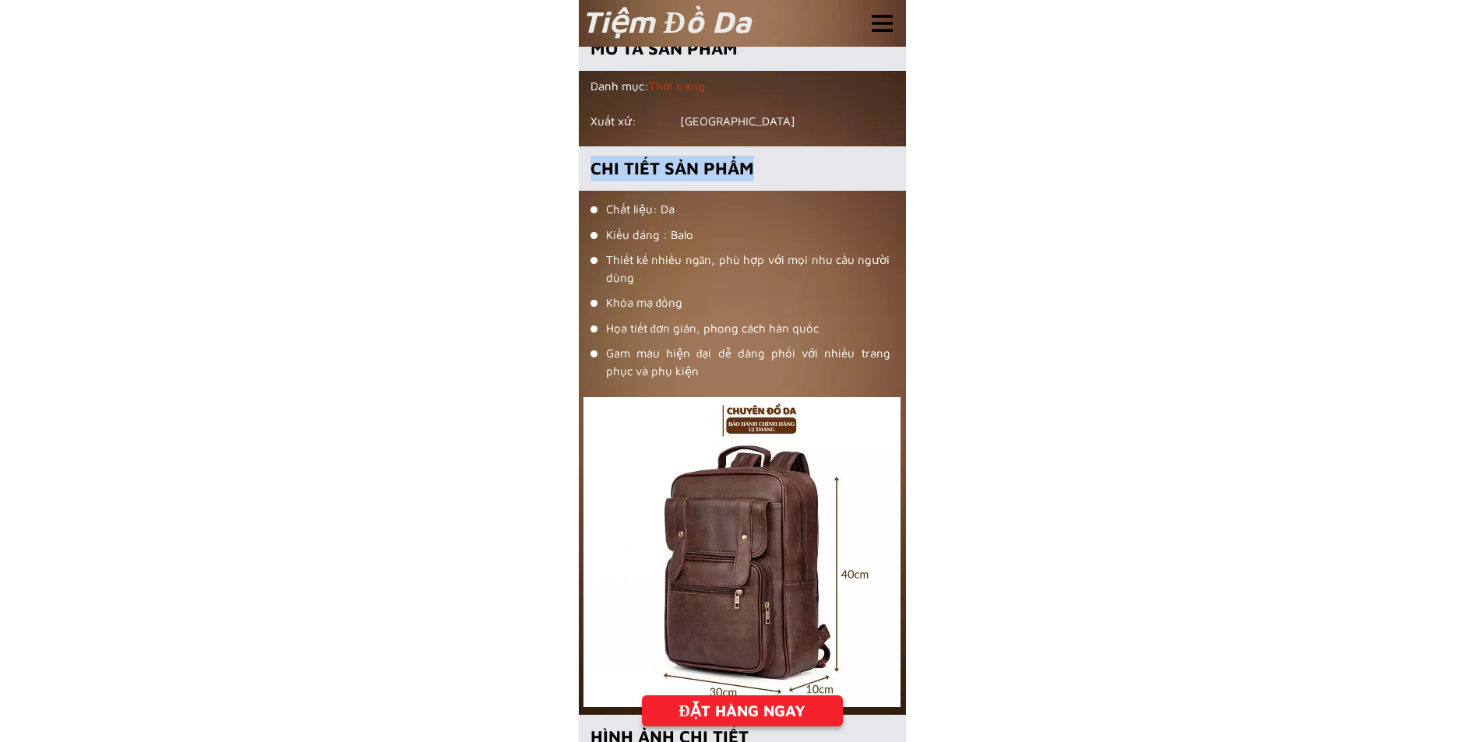
scroll to position [857, 0]
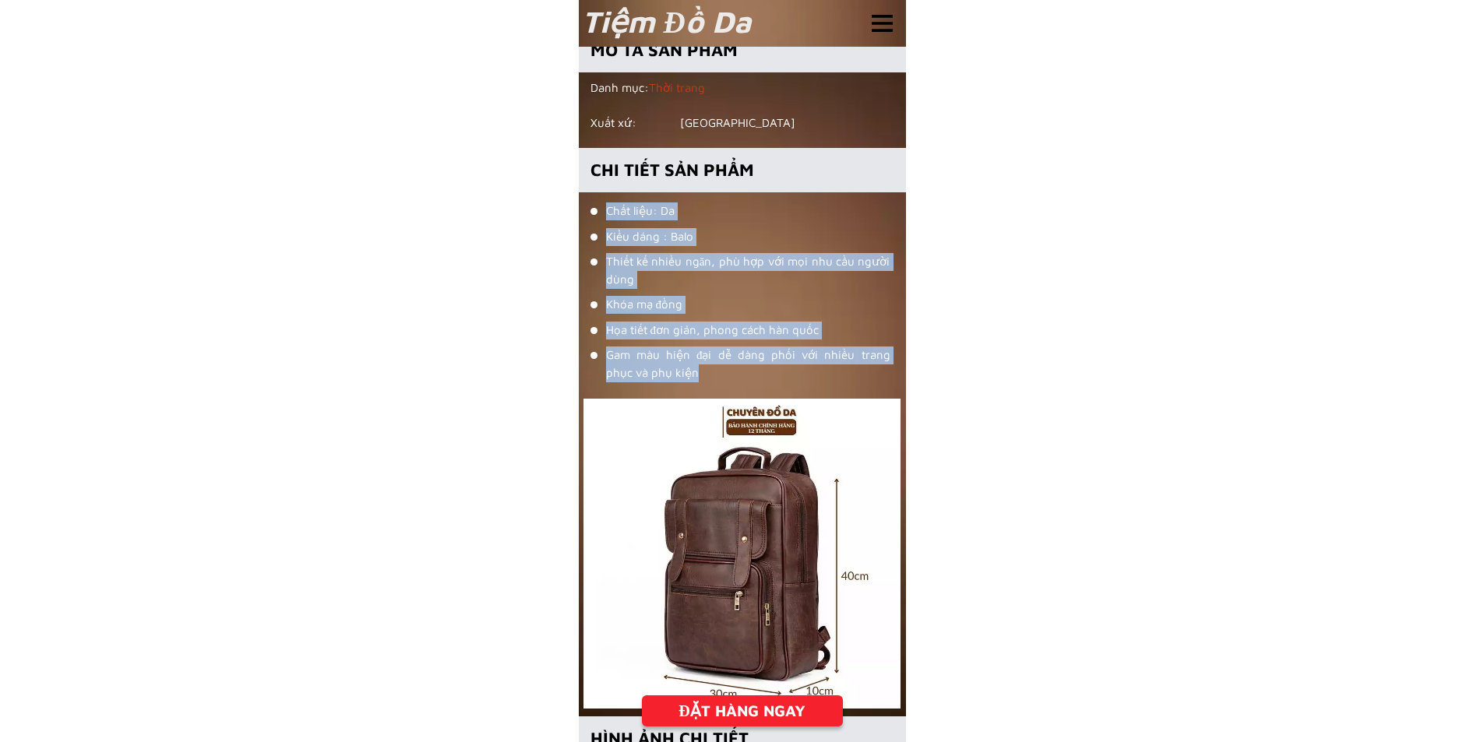
drag, startPoint x: 606, startPoint y: 212, endPoint x: 736, endPoint y: 367, distance: 202.4
click at [736, 367] on ul "Chất liệu: Da Kiểu dáng : [PERSON_NAME] kế nhiều ngăn, phù hợp với mọi nhu cầu …" at bounding box center [740, 296] width 300 height 187
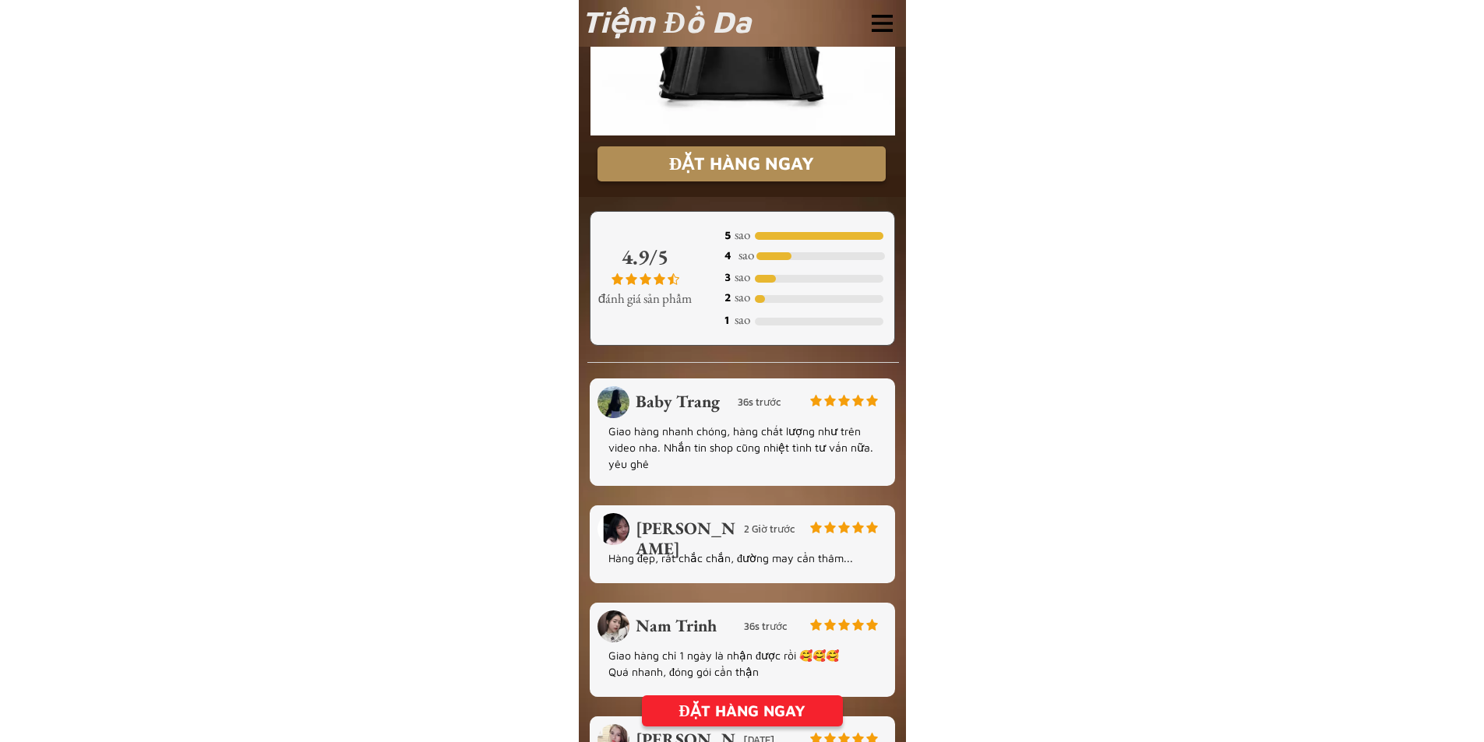
scroll to position [3008, 0]
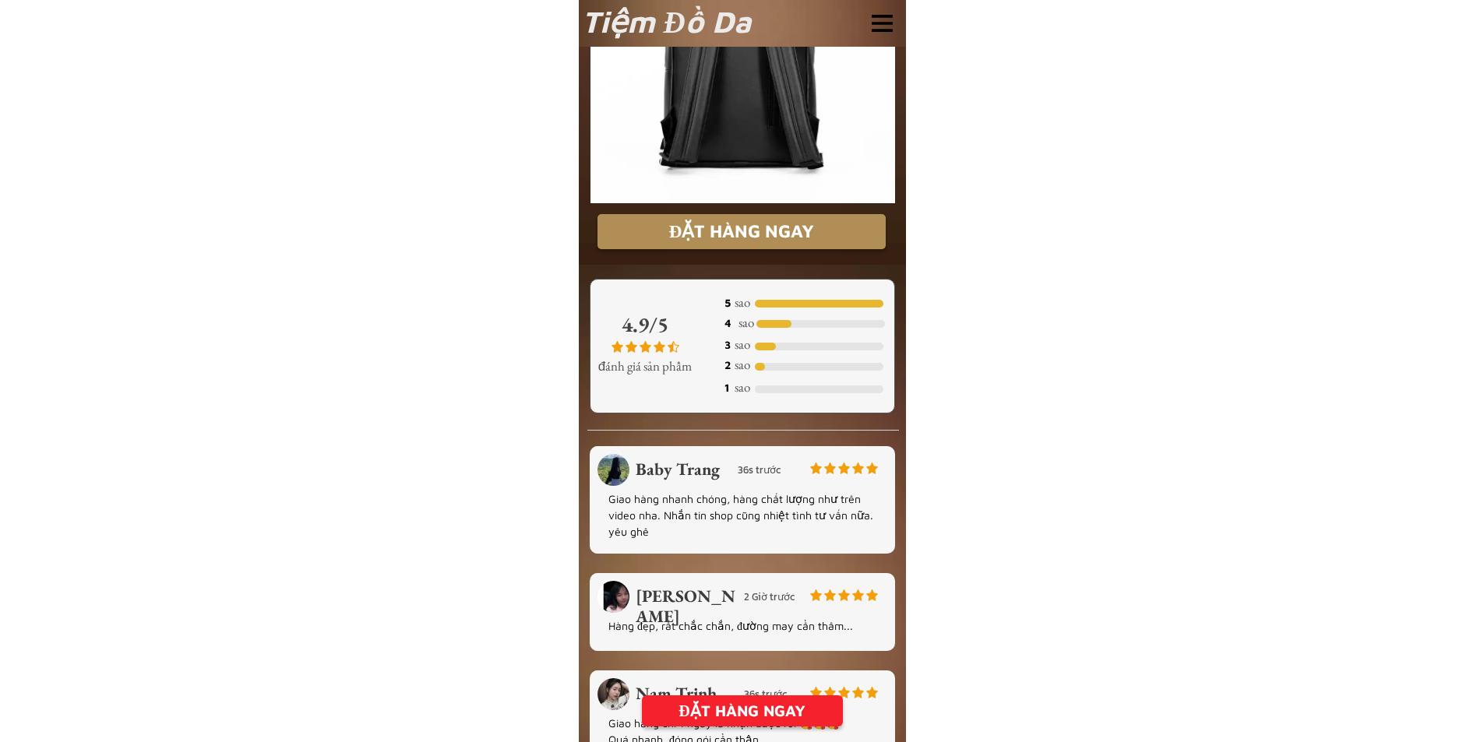
click at [672, 507] on p "Giao hàng nhanh chóng, hàng chất lượng như trên video nha. Nhắn tin shop cũng n…" at bounding box center [741, 515] width 267 height 49
click at [746, 475] on h3 "36s trước" at bounding box center [771, 471] width 67 height 16
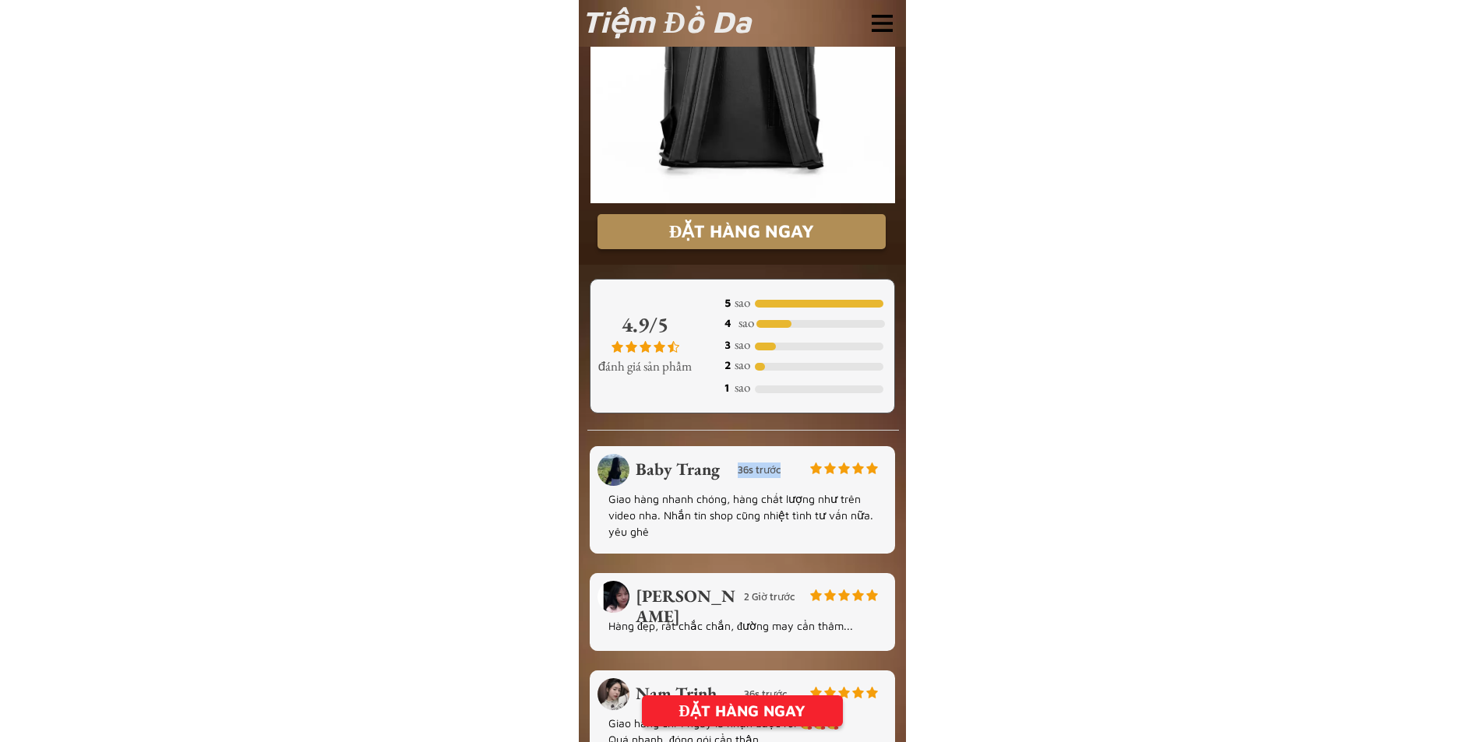
click at [746, 475] on h3 "36s trước" at bounding box center [771, 471] width 67 height 16
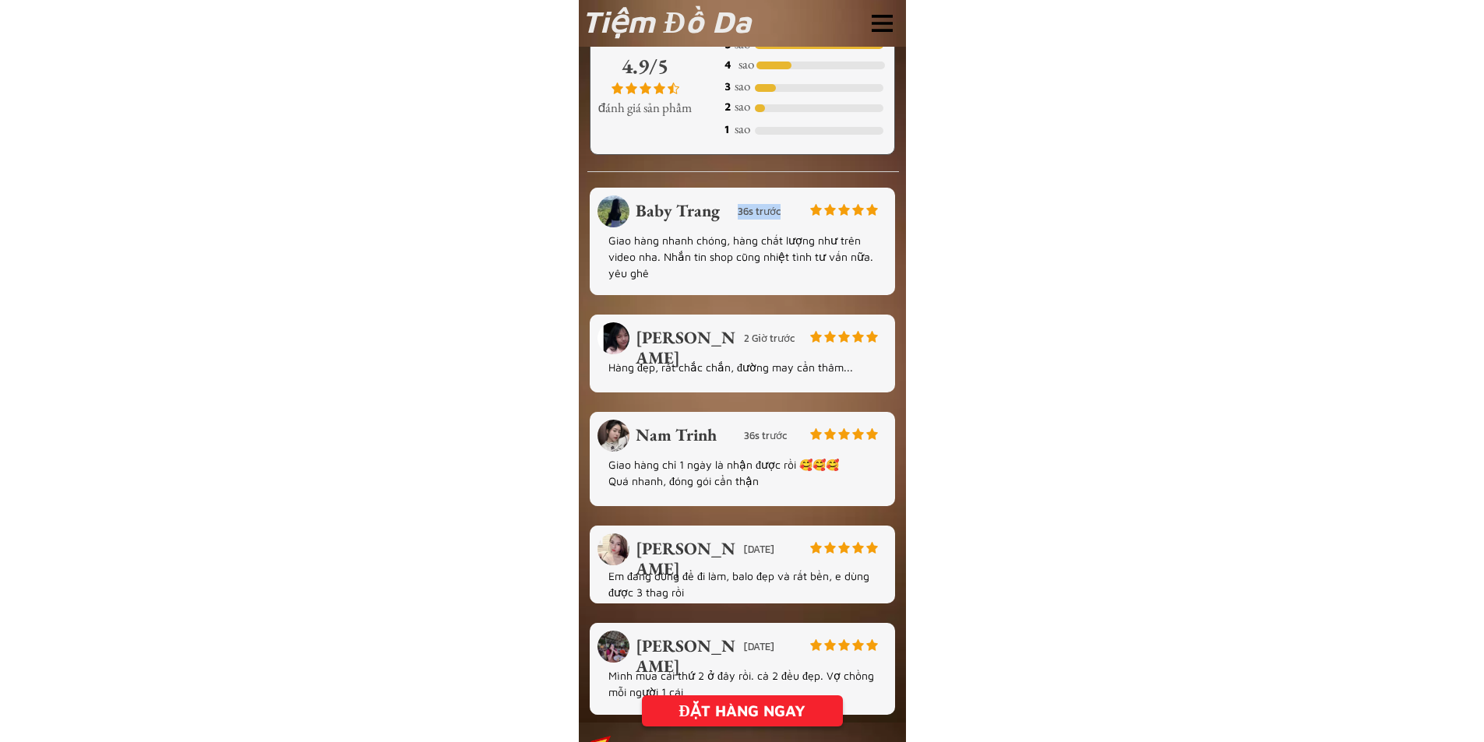
scroll to position [3320, 0]
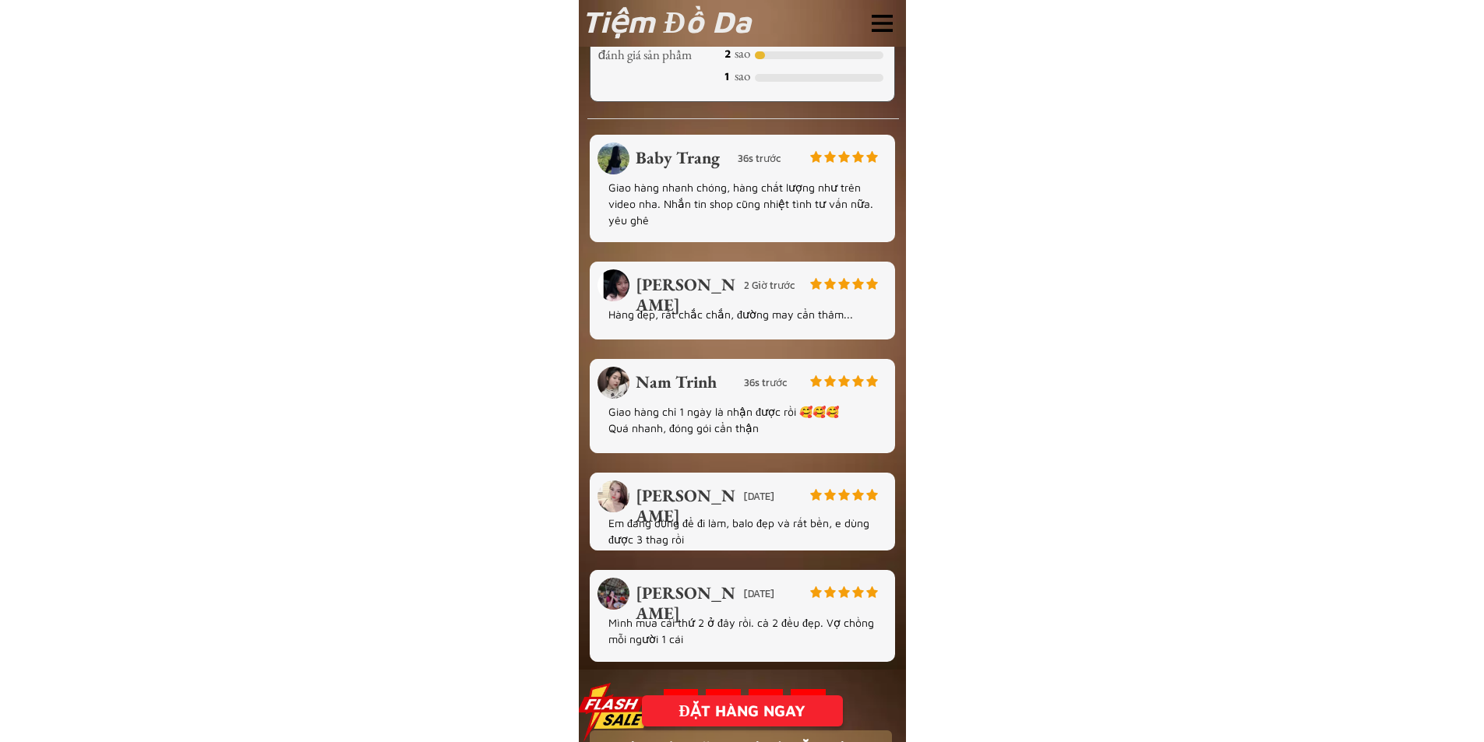
click at [664, 312] on p "Hàng đẹp, rất chắc chắn, đường may cẩn thâm..." at bounding box center [741, 314] width 267 height 16
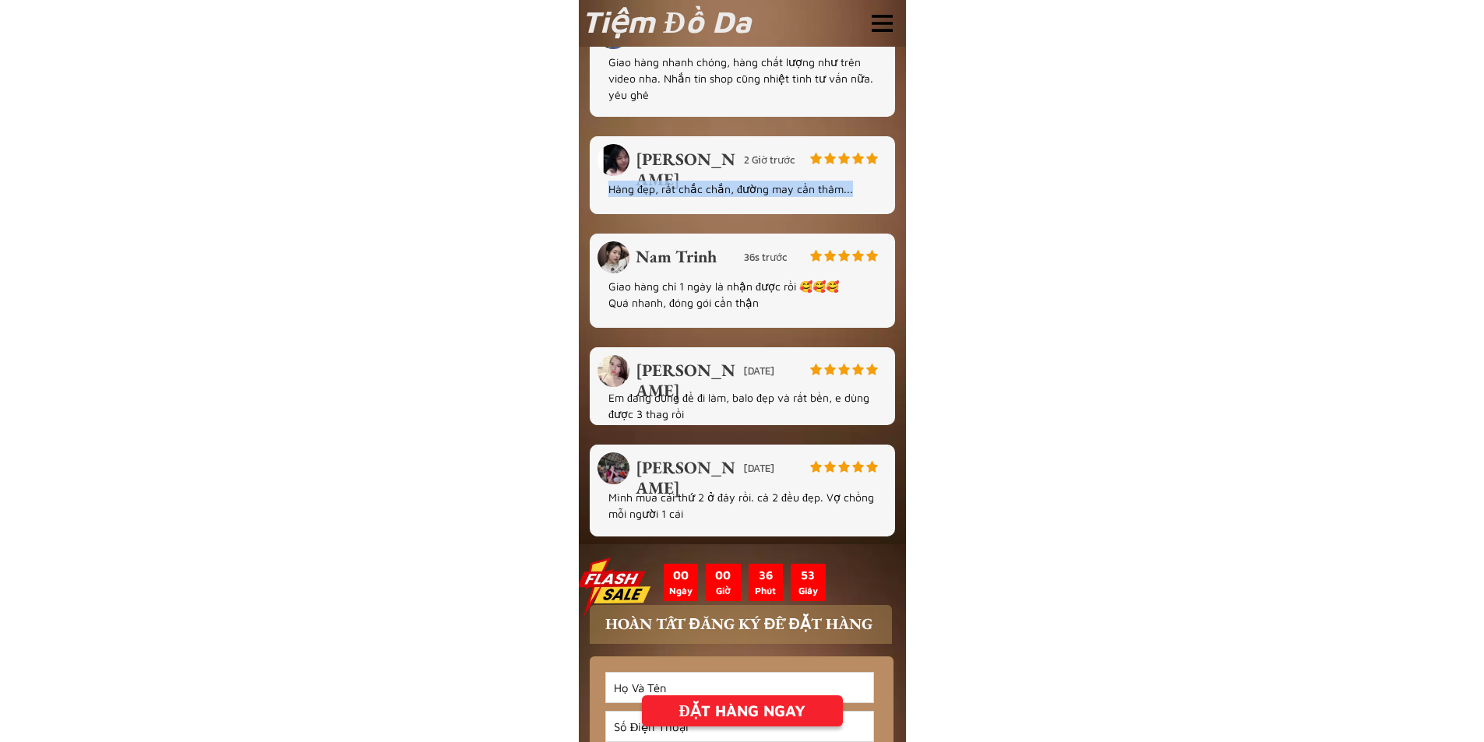
scroll to position [3476, 0]
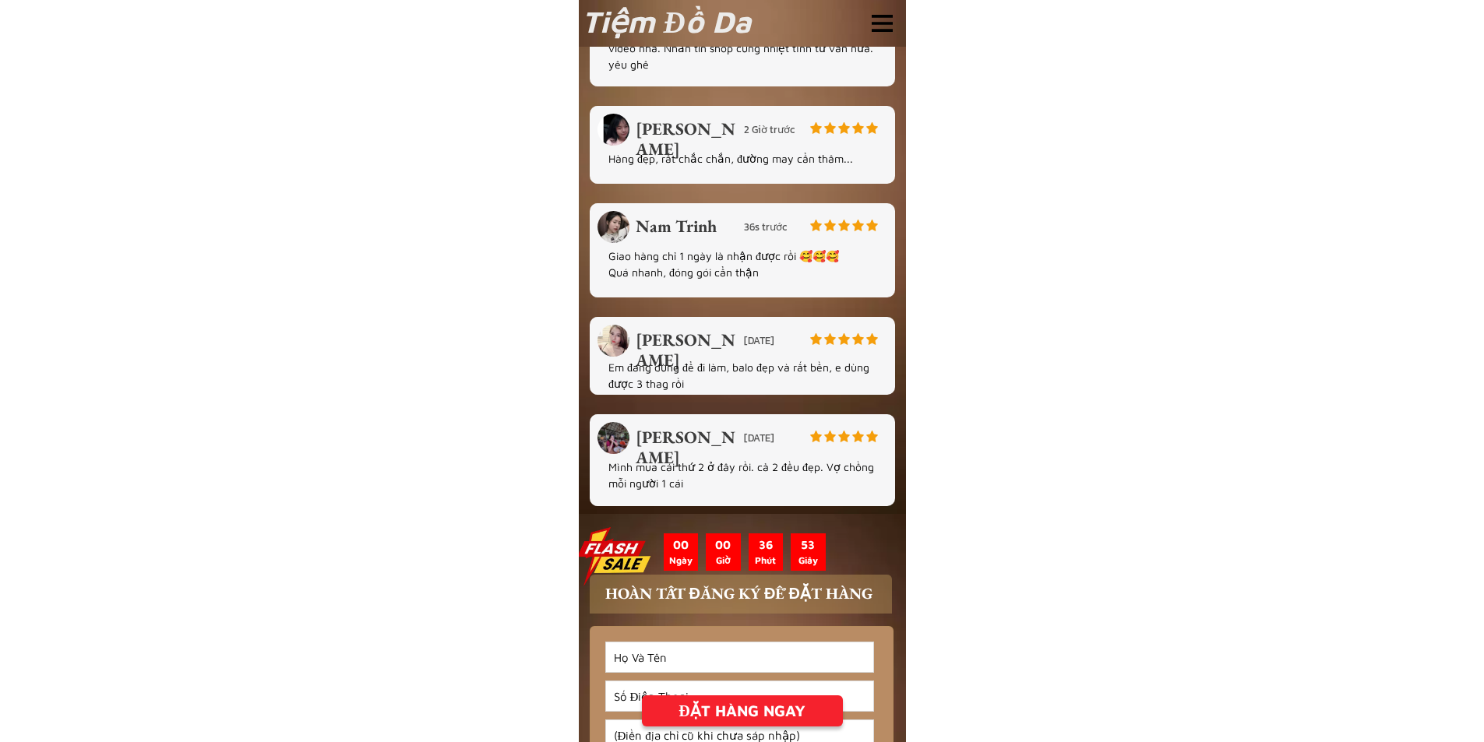
click at [640, 372] on p "Em đang dùng để đi làm, balo đẹp và rất bền, e dùng được 3 thag rồi" at bounding box center [741, 375] width 267 height 33
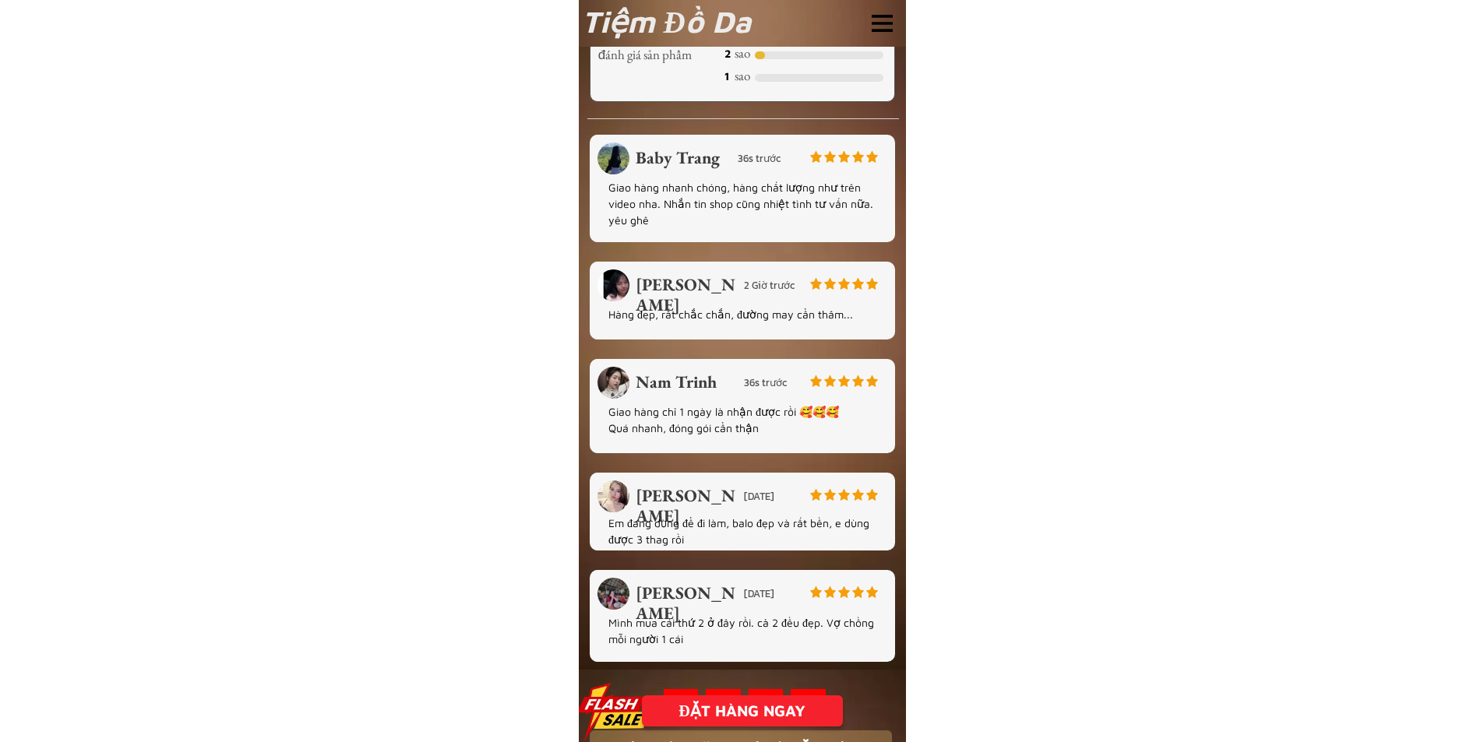
click at [730, 627] on p "Mình mua cái thứ 2 ở đây rồi. cả 2 đều đẹp. Vợ chồng mỗi người 1 cái" at bounding box center [741, 639] width 267 height 49
click at [689, 532] on p "Em đang dùng để đi làm, balo đẹp và rất bền, e dùng được 3 thag rồi" at bounding box center [741, 531] width 267 height 33
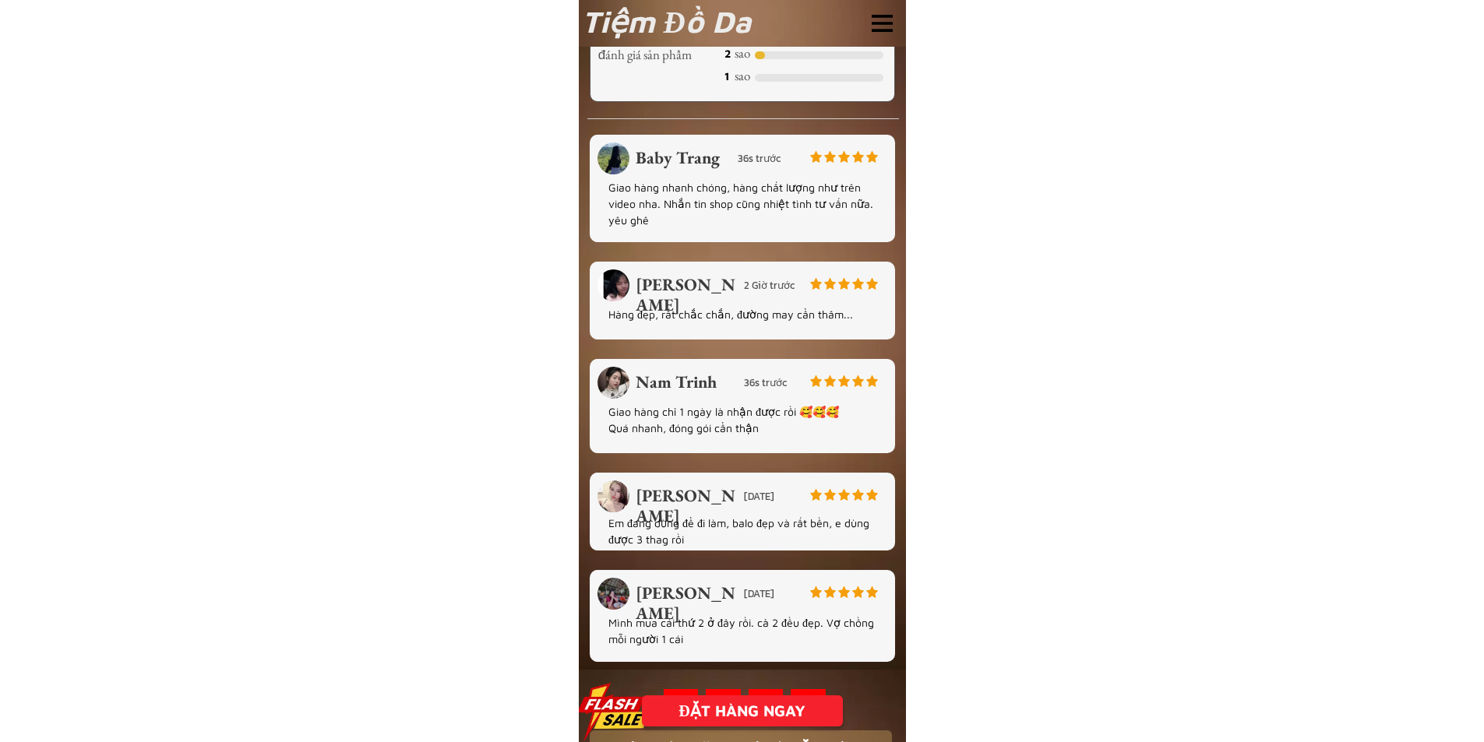
click at [699, 420] on p "Giao hàng chỉ 1 ngày là nhận được rồi 🥰🥰🥰 Quá nhanh, đóng gói cẩn thận" at bounding box center [741, 420] width 267 height 33
click at [699, 414] on p "Giao hàng chỉ 1 ngày là nhận được rồi 🥰🥰🥰 Quá nhanh, đóng gói cẩn thận" at bounding box center [741, 420] width 267 height 33
click at [645, 523] on p "Em đang dùng để đi làm, balo đẹp và rất bền, e dùng được 3 thag rồi" at bounding box center [741, 531] width 267 height 33
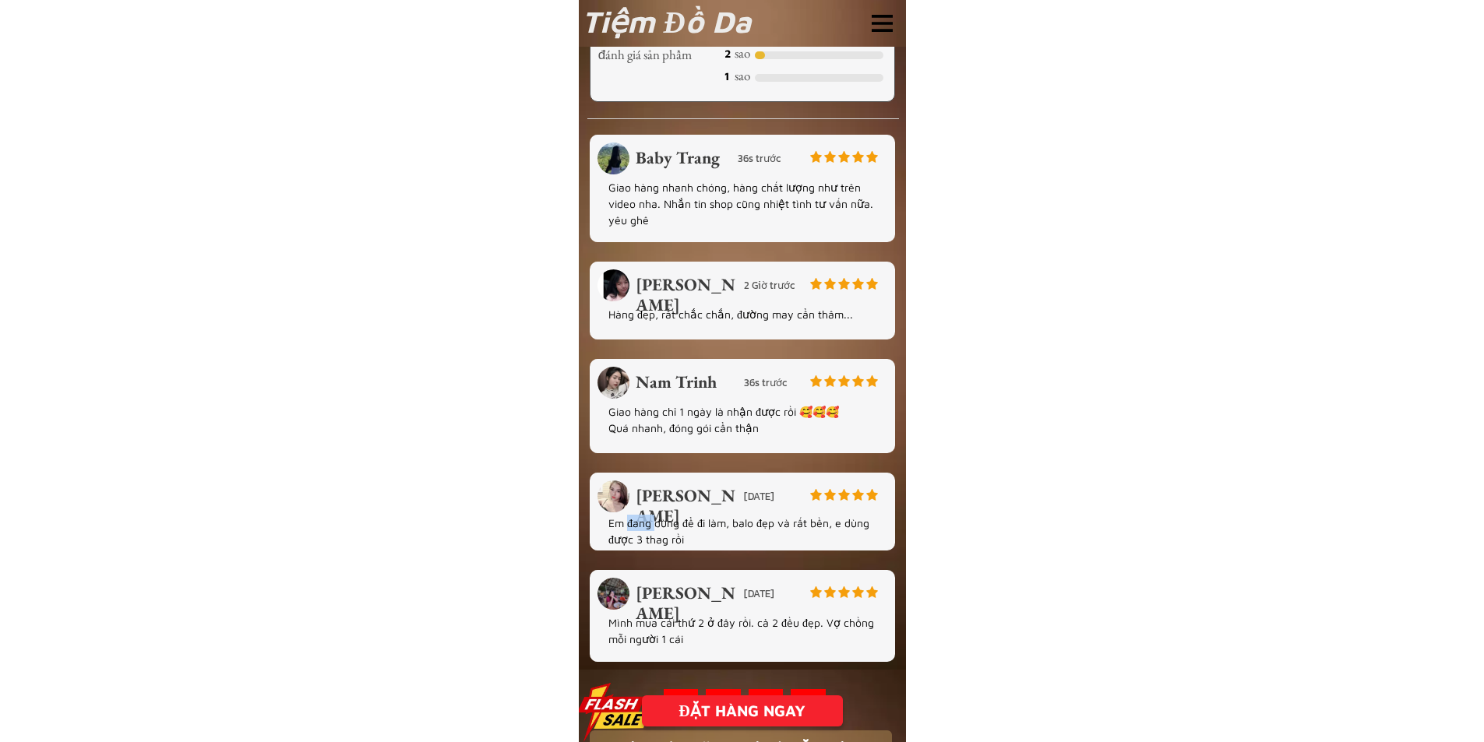
click at [645, 523] on p "Em đang dùng để đi làm, balo đẹp và rất bền, e dùng được 3 thag rồi" at bounding box center [741, 531] width 267 height 33
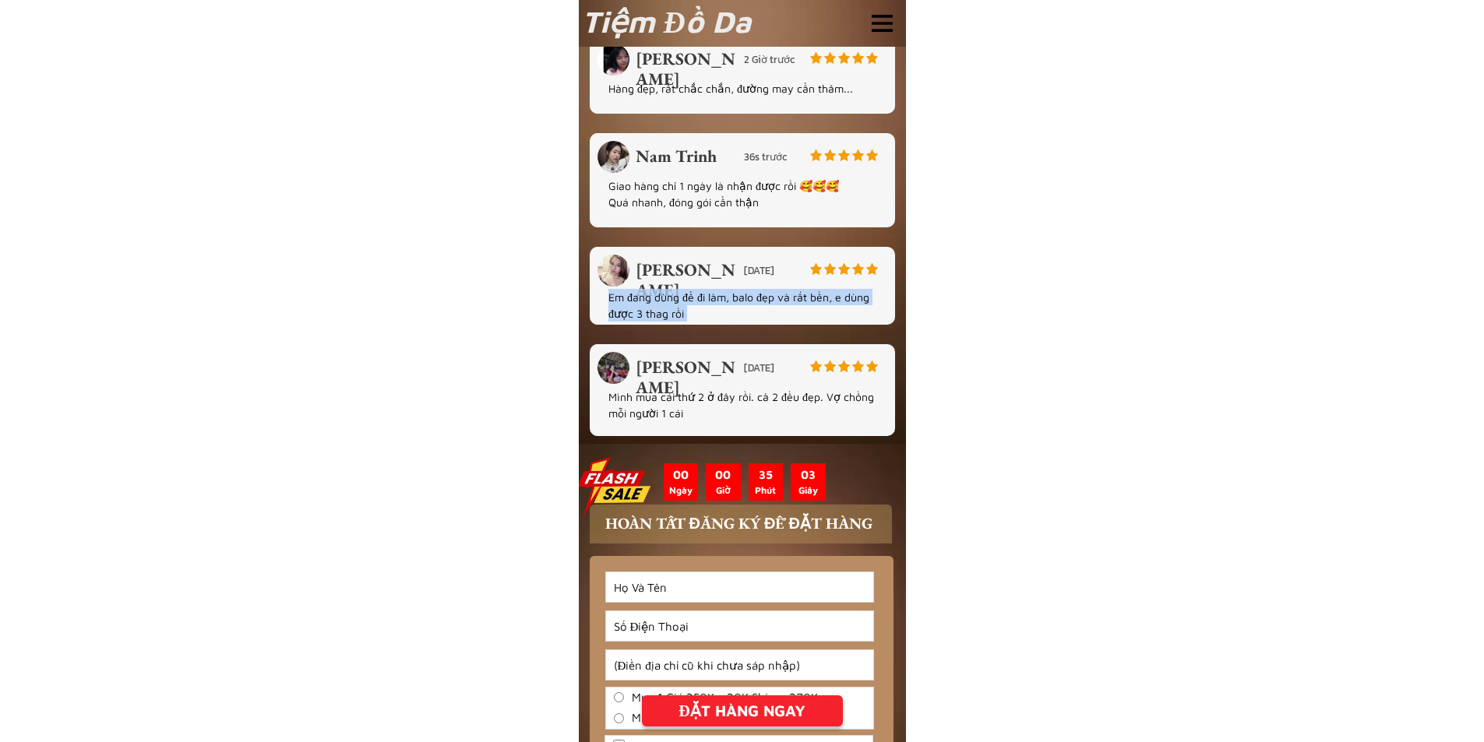
scroll to position [3632, 0]
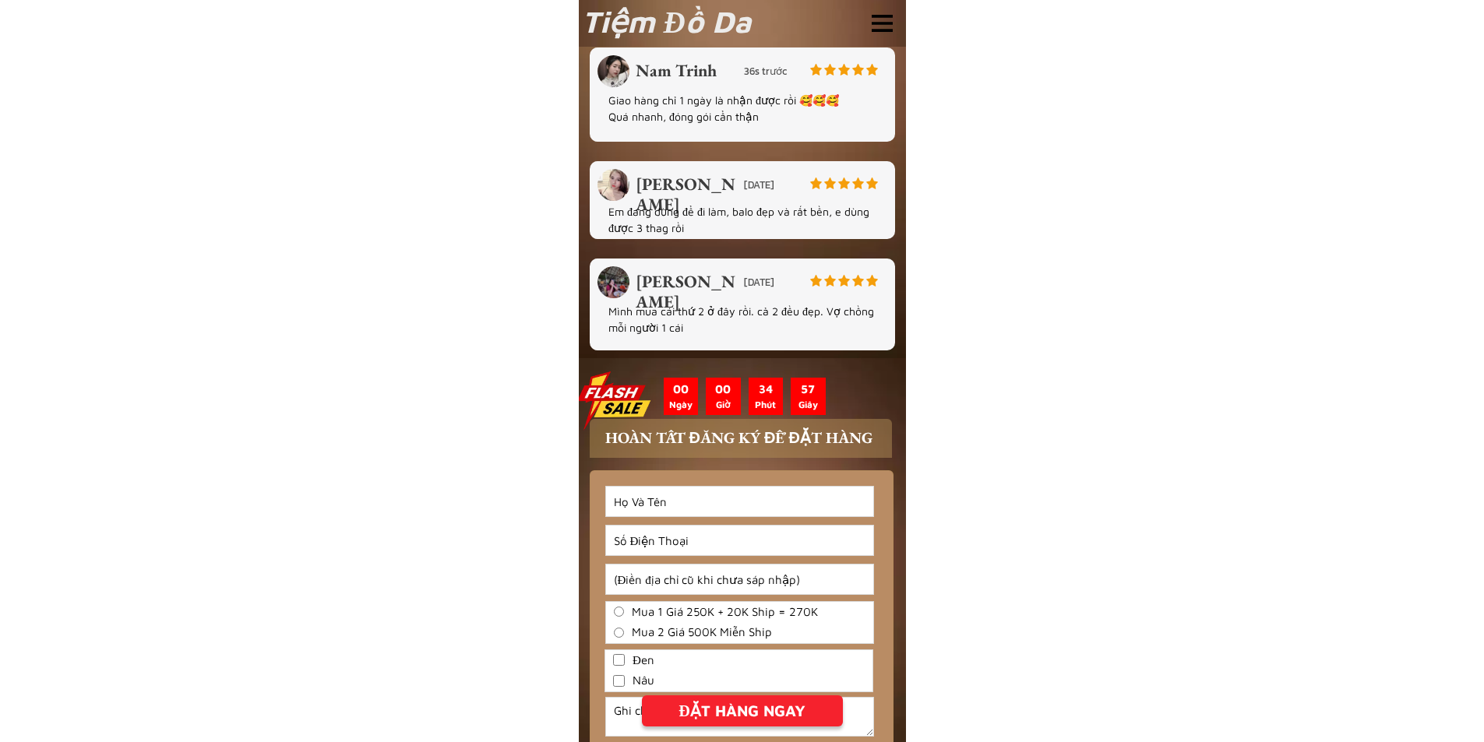
click at [744, 424] on div at bounding box center [741, 438] width 302 height 39
click at [742, 435] on h3 "HOÀN TẤT ĐĂNG KÝ ĐỂ ĐẶT HÀNG" at bounding box center [762, 437] width 315 height 23
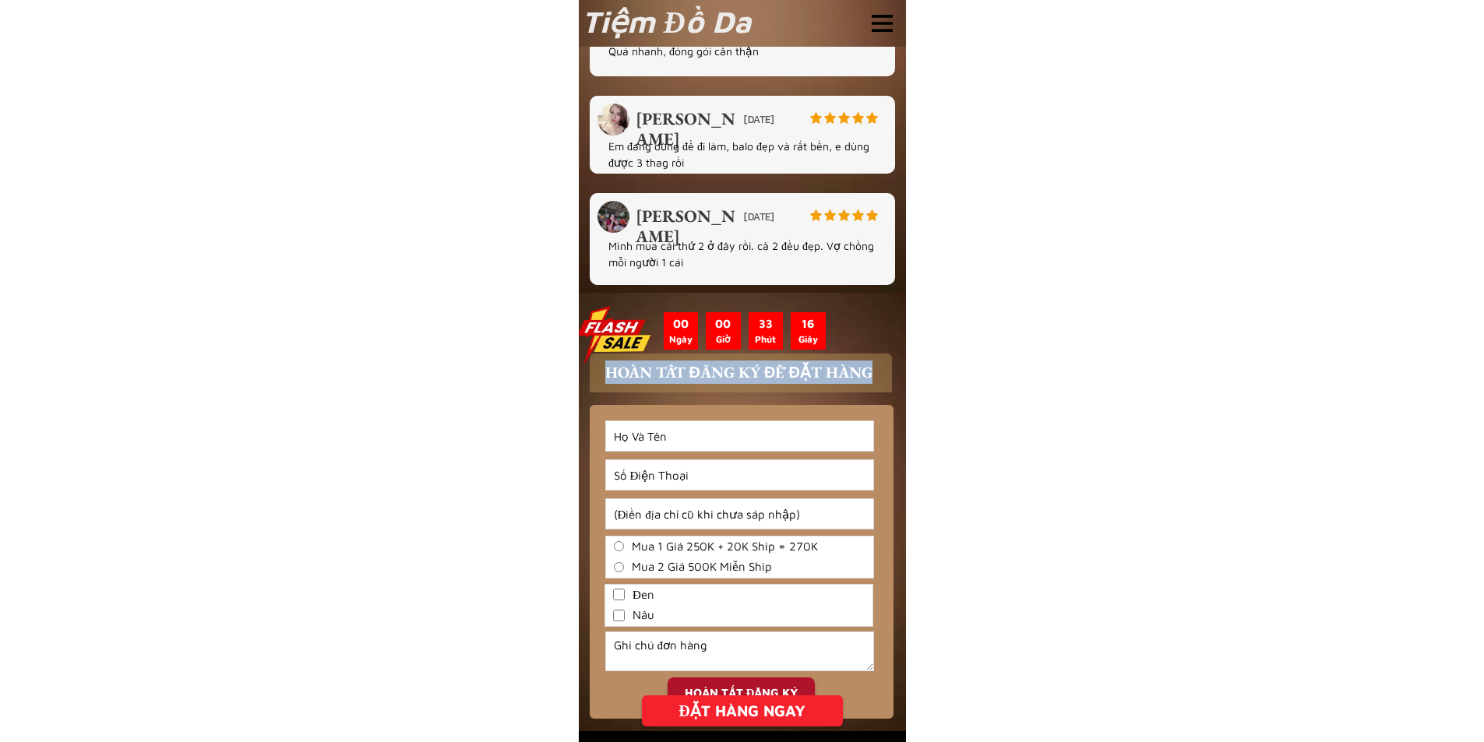
scroll to position [3787, 0]
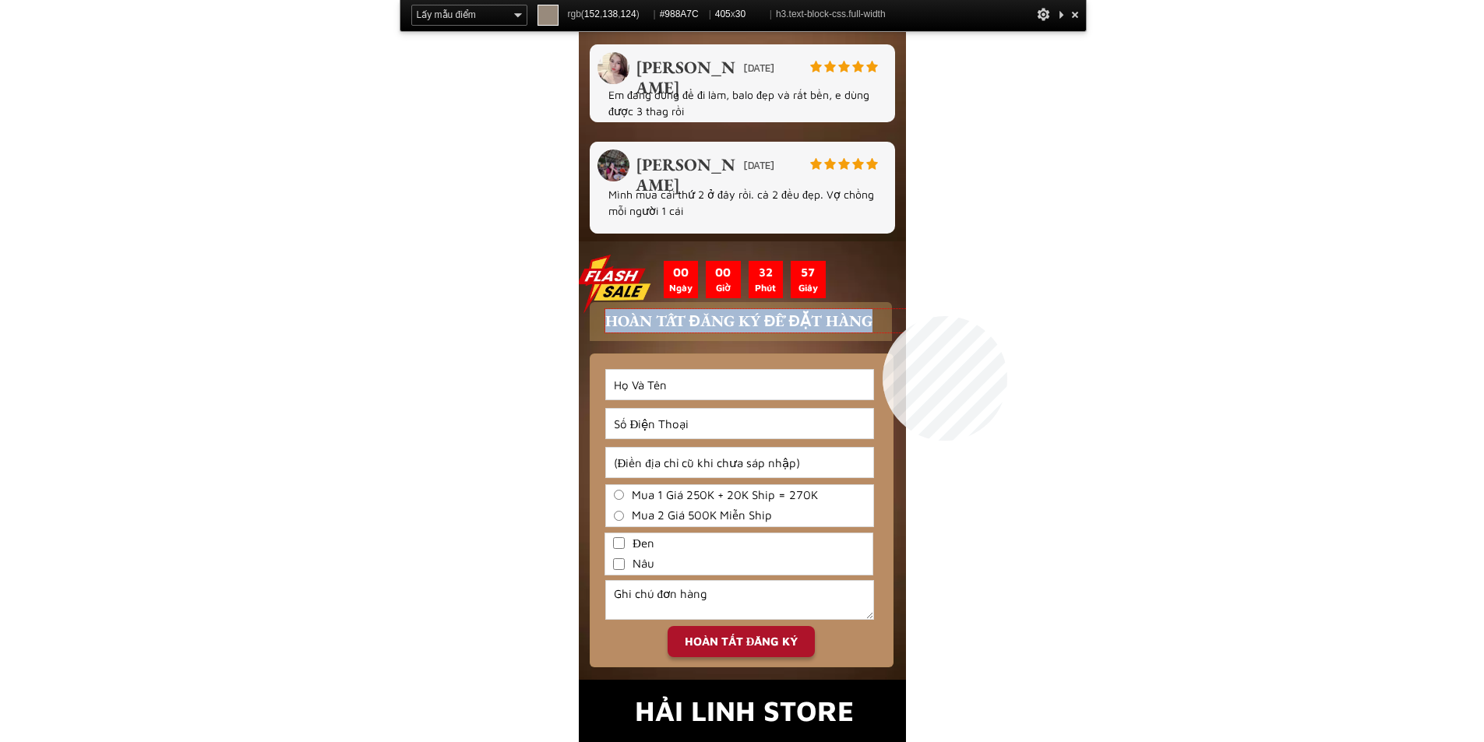
click at [884, 316] on h3 "HOÀN TẤT ĐĂNG KÝ ĐỂ ĐẶT HÀNG" at bounding box center [762, 320] width 315 height 23
click at [886, 323] on h3 "HOÀN TẤT ĐĂNG KÝ ĐỂ ĐẶT HÀNG" at bounding box center [762, 320] width 315 height 23
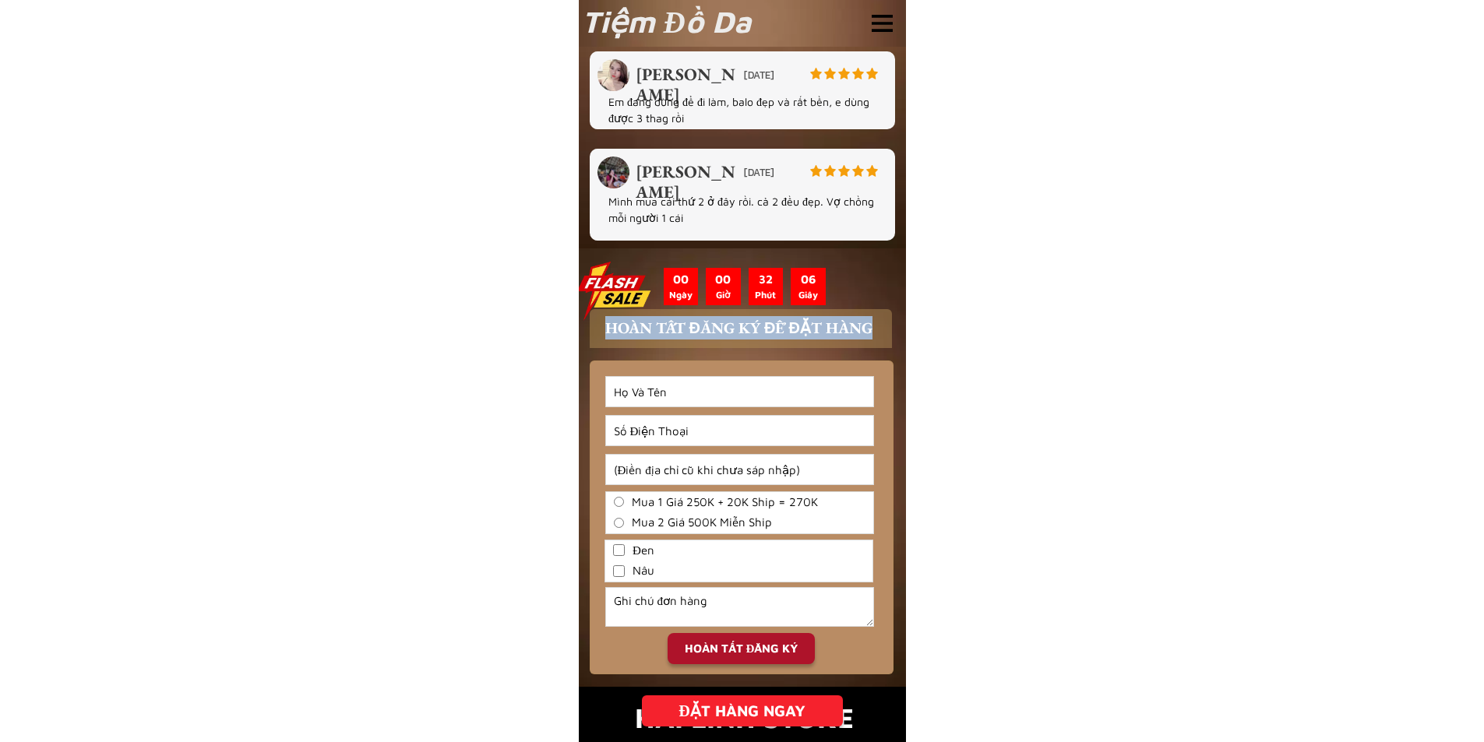
scroll to position [3710, 0]
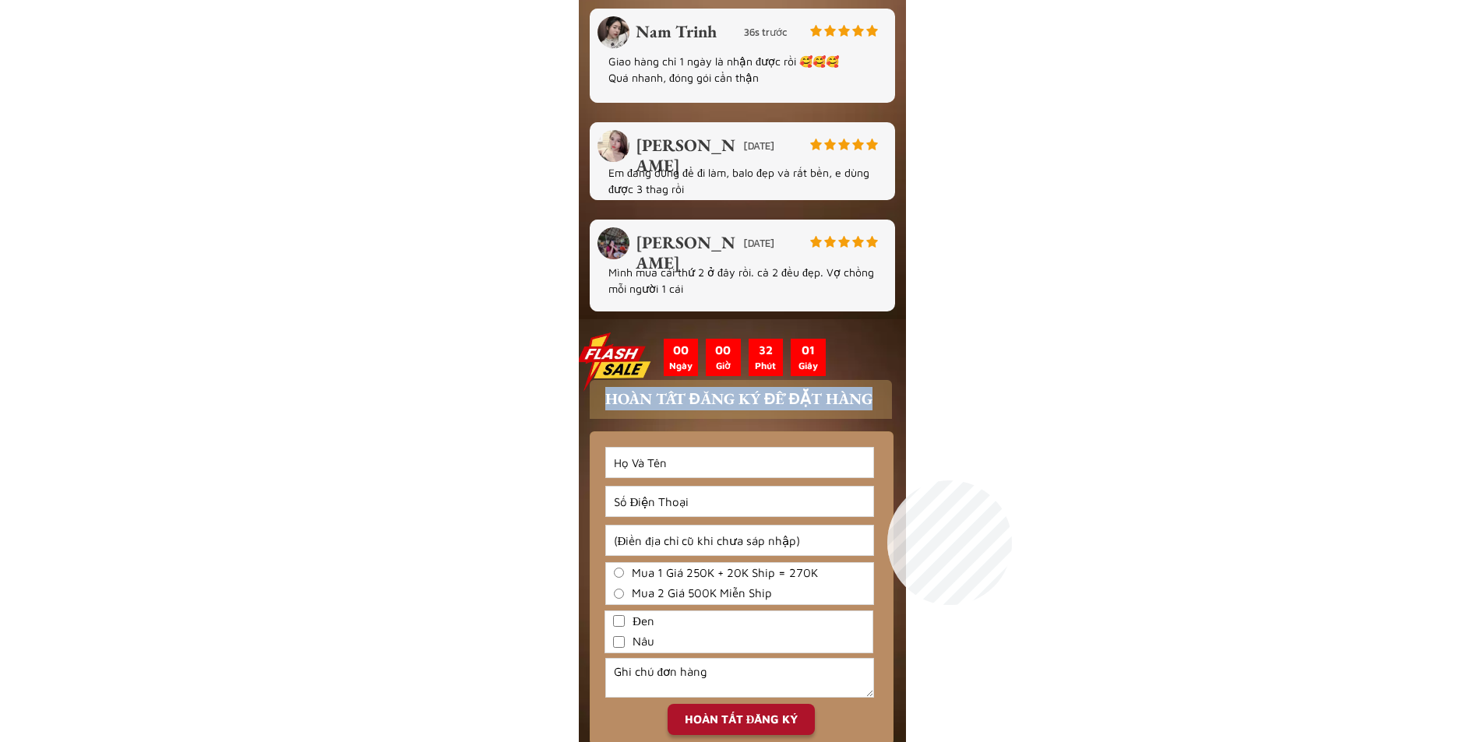
click at [887, 481] on div at bounding box center [742, 589] width 304 height 314
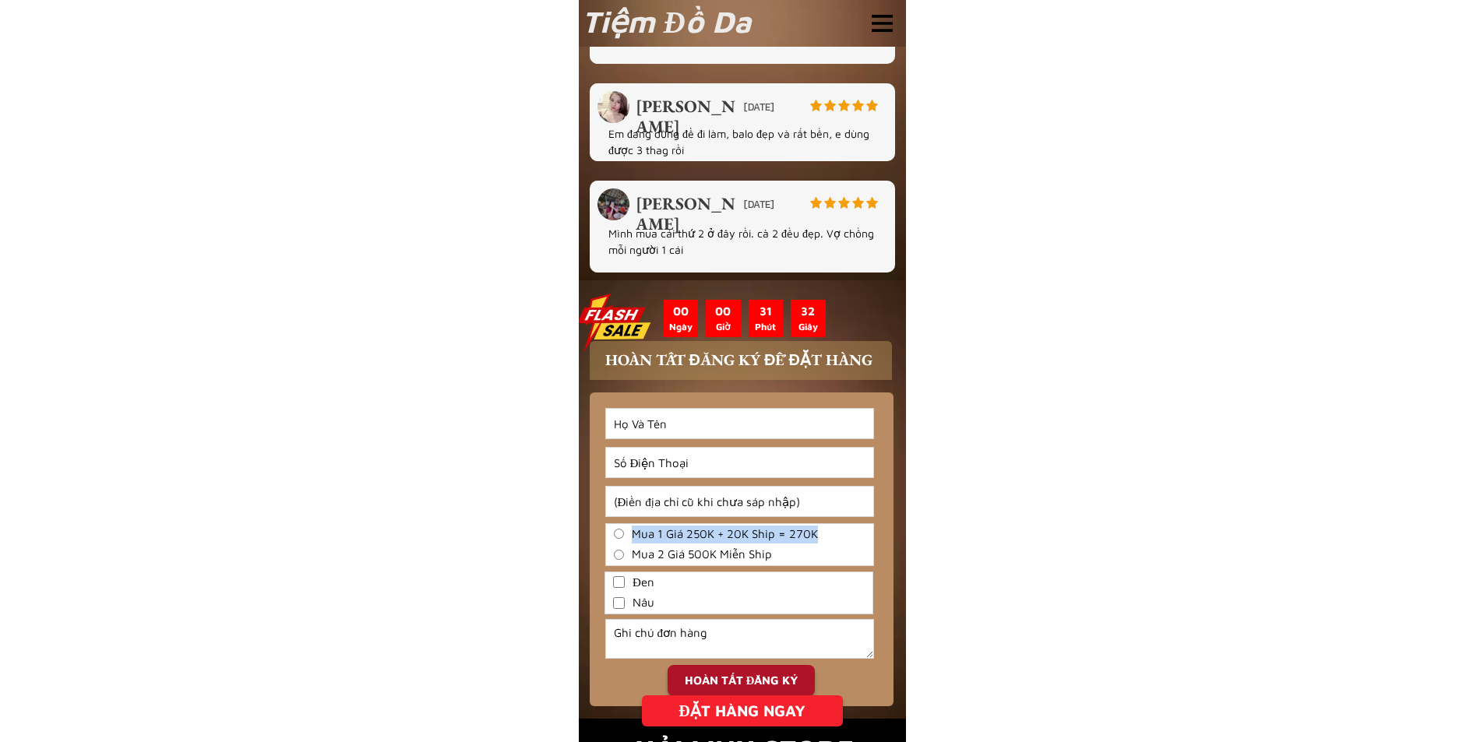
drag, startPoint x: 631, startPoint y: 534, endPoint x: 836, endPoint y: 534, distance: 204.9
click at [836, 534] on label "Mua 1 Giá 250K + 20K Ship = 270K" at bounding box center [739, 535] width 267 height 18
drag, startPoint x: 631, startPoint y: 559, endPoint x: 827, endPoint y: 558, distance: 195.5
click at [827, 558] on label "Mua 2 Giá 500K Miễn Ship" at bounding box center [739, 555] width 267 height 18
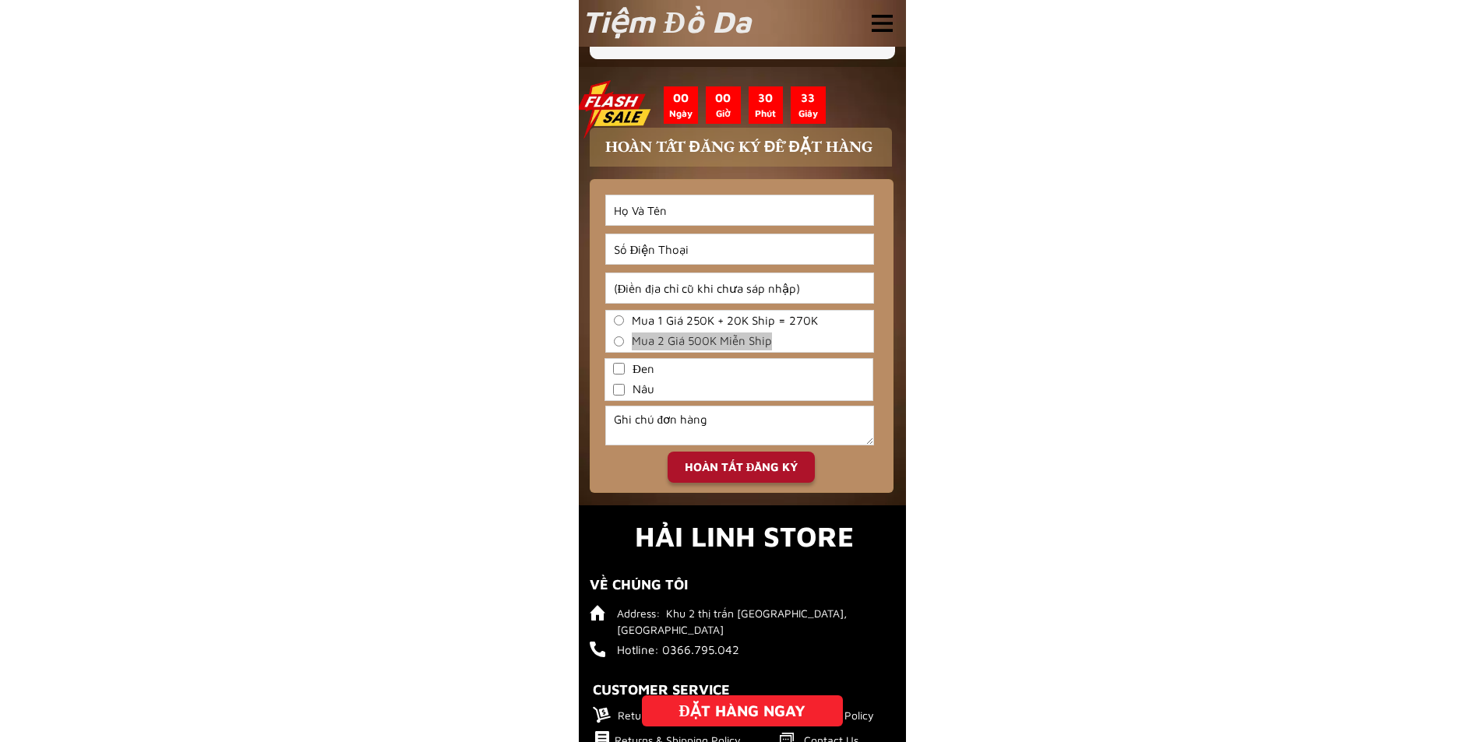
scroll to position [4021, 0]
